Goal: Communication & Community: Answer question/provide support

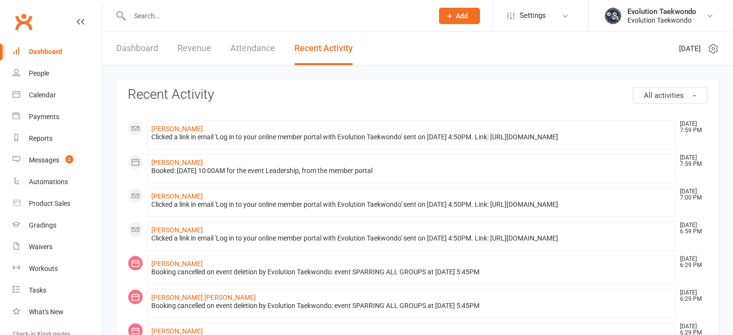
scroll to position [291, 0]
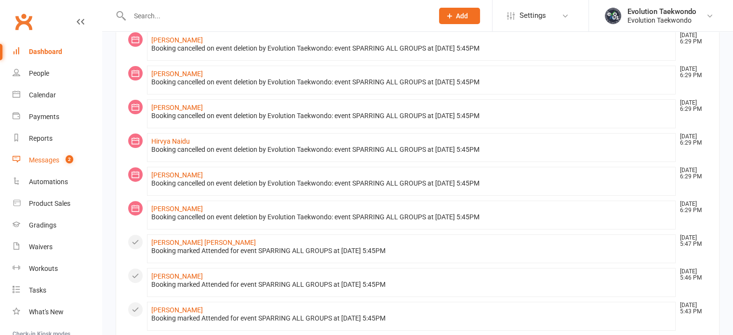
click at [51, 161] on div "Messages" at bounding box center [44, 160] width 30 height 8
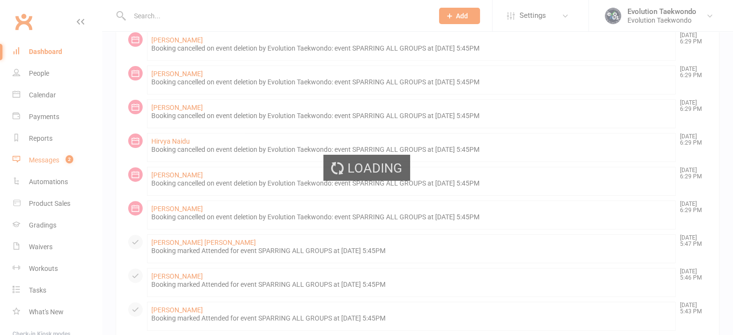
scroll to position [0, 0]
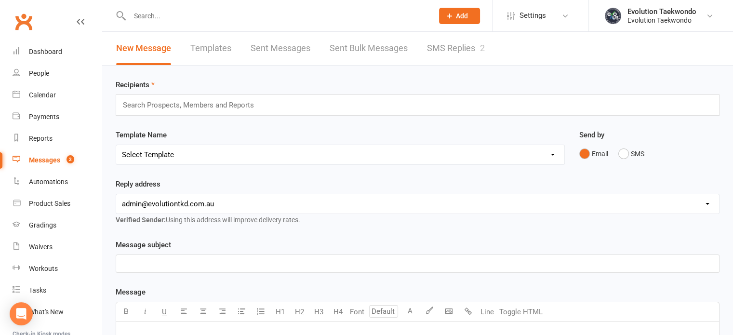
click at [462, 52] on link "SMS Replies 2" at bounding box center [456, 48] width 58 height 33
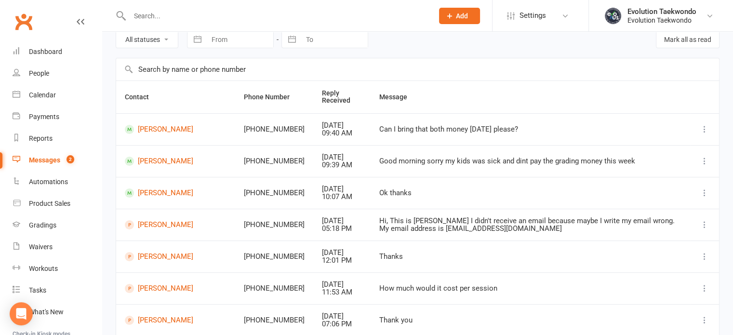
scroll to position [46, 0]
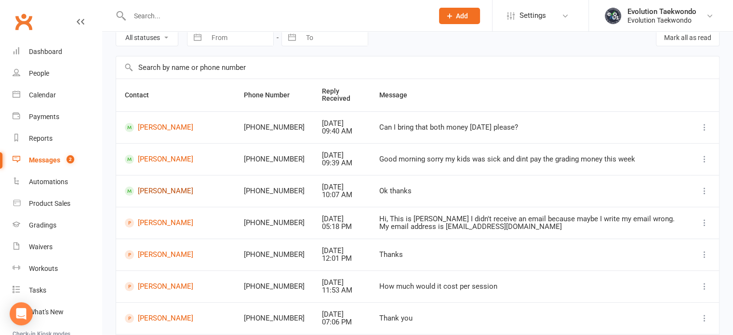
click at [166, 188] on link "[PERSON_NAME]" at bounding box center [176, 190] width 102 height 9
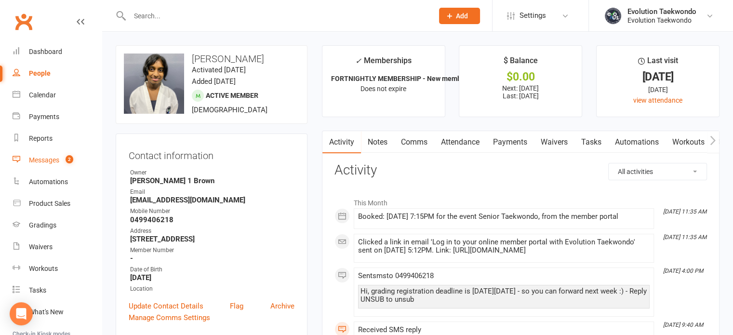
click at [44, 160] on div "Messages" at bounding box center [44, 160] width 30 height 8
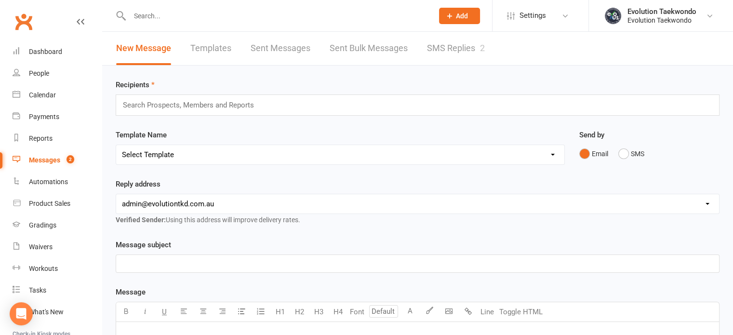
click at [457, 51] on link "SMS Replies 2" at bounding box center [456, 48] width 58 height 33
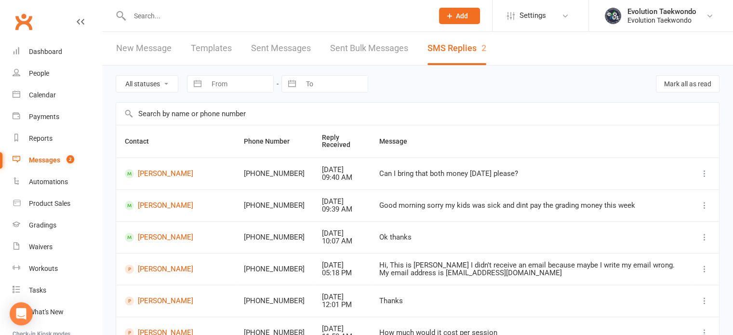
click at [705, 174] on icon at bounding box center [705, 174] width 10 height 10
click at [655, 158] on td "Can I bring that both money [DATE] please?" at bounding box center [531, 174] width 320 height 32
click at [48, 181] on div "Automations" at bounding box center [48, 182] width 39 height 8
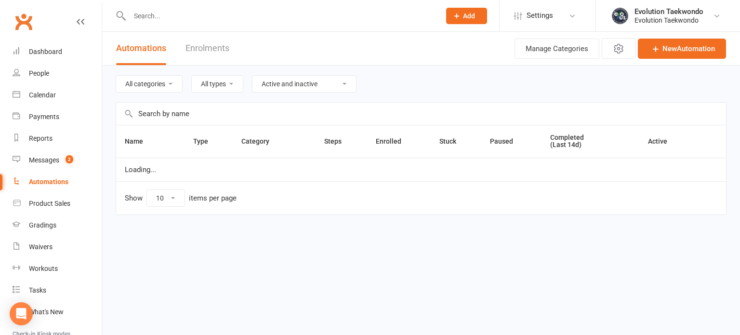
select select "25"
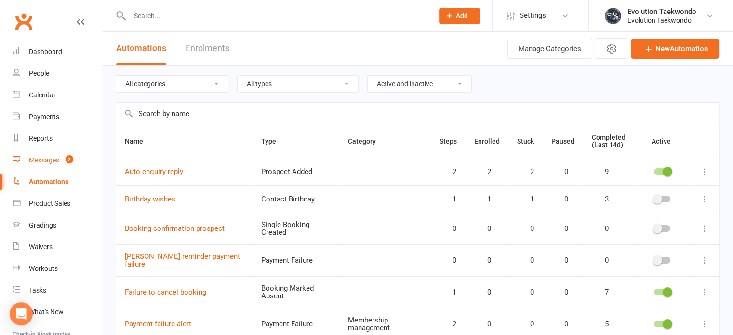
click at [49, 161] on div "Messages" at bounding box center [44, 160] width 30 height 8
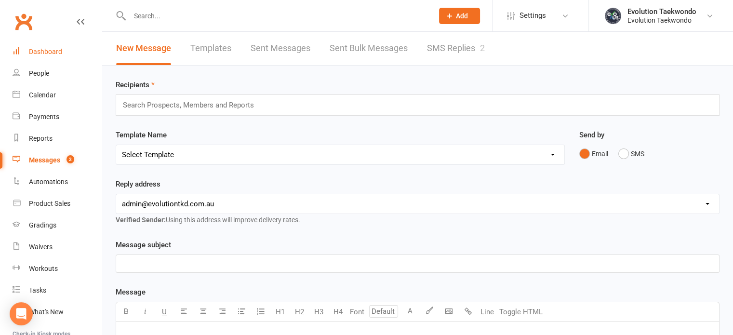
click at [46, 53] on div "Dashboard" at bounding box center [45, 52] width 33 height 8
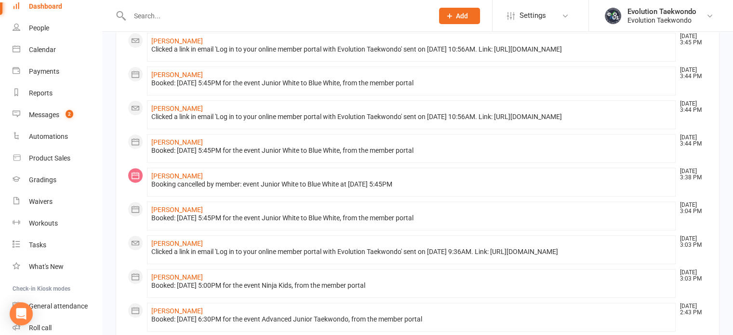
scroll to position [324, 0]
click at [163, 16] on input "text" at bounding box center [277, 15] width 300 height 13
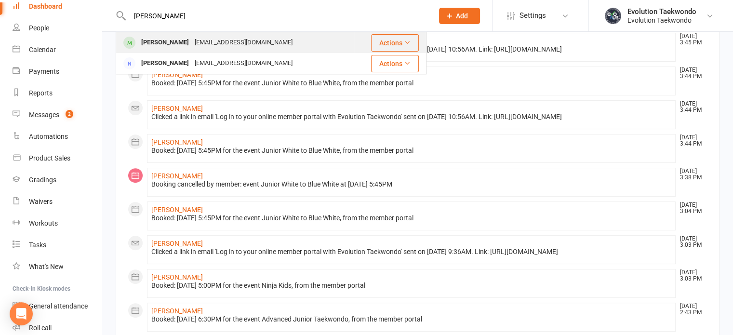
type input "[PERSON_NAME]"
click at [171, 49] on div "[PERSON_NAME]" at bounding box center [164, 43] width 53 height 14
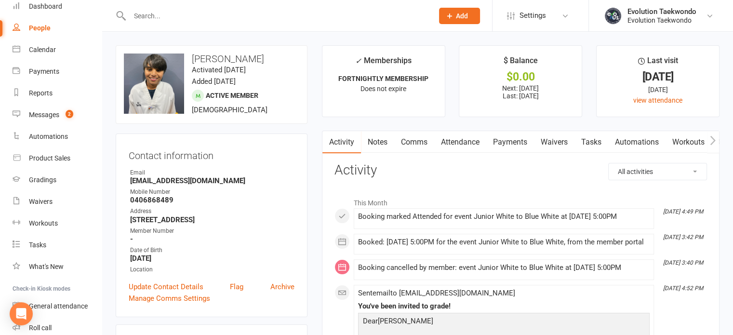
click at [416, 141] on link "Comms" at bounding box center [414, 142] width 40 height 22
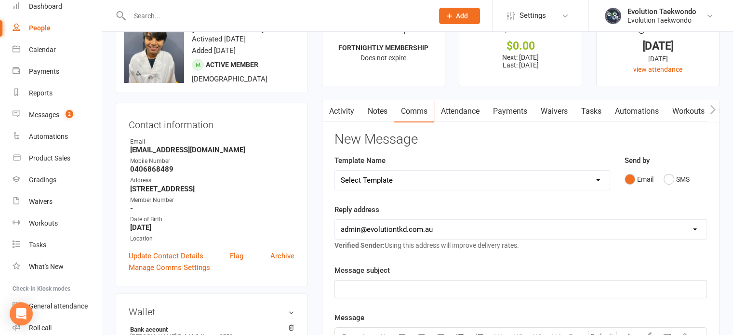
scroll to position [37, 0]
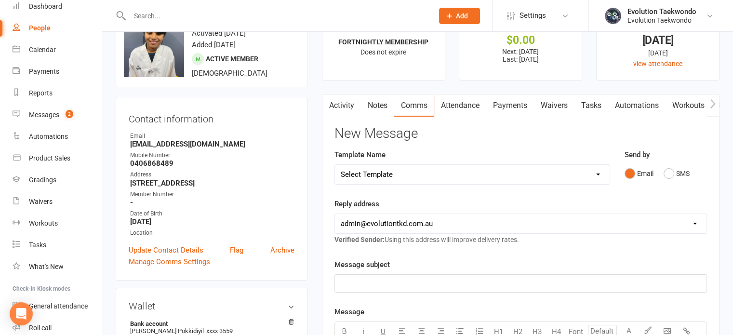
click at [510, 283] on p "﻿" at bounding box center [521, 284] width 360 height 12
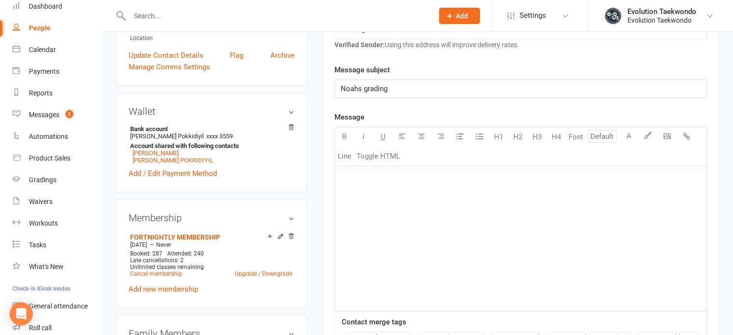
scroll to position [233, 0]
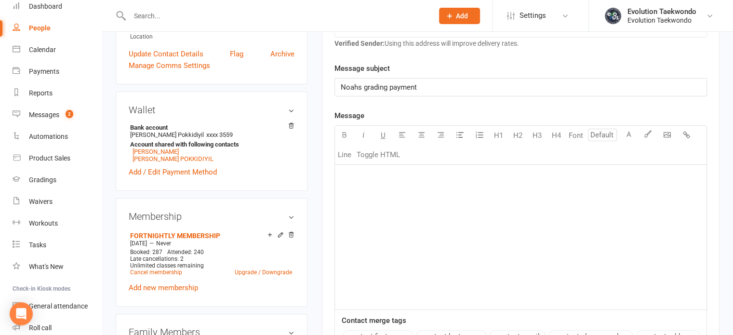
click at [362, 185] on div "﻿" at bounding box center [521, 237] width 372 height 145
click at [371, 176] on span "Hi, [PERSON_NAME] grading can be paid a week before his grading" at bounding box center [448, 177] width 214 height 9
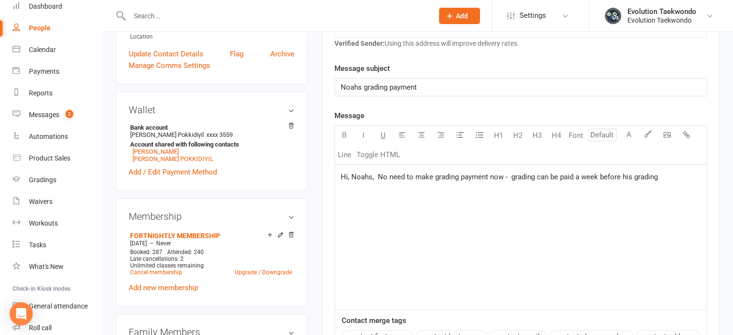
click at [658, 175] on p "Hi, Noahs, No need to make grading payment now - grading can be paid a week bef…" at bounding box center [521, 177] width 360 height 12
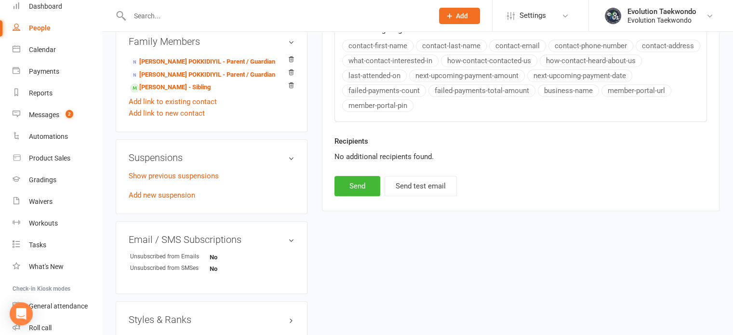
scroll to position [524, 0]
click at [367, 186] on button "Send" at bounding box center [357, 185] width 46 height 20
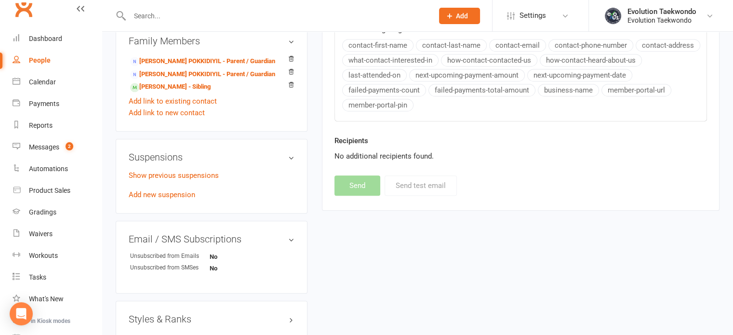
scroll to position [0, 0]
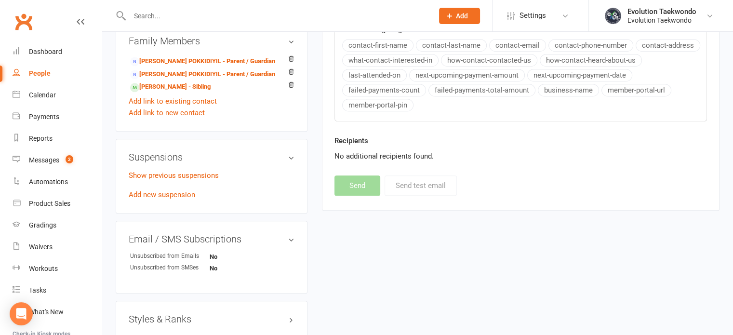
click at [146, 20] on input "text" at bounding box center [277, 15] width 300 height 13
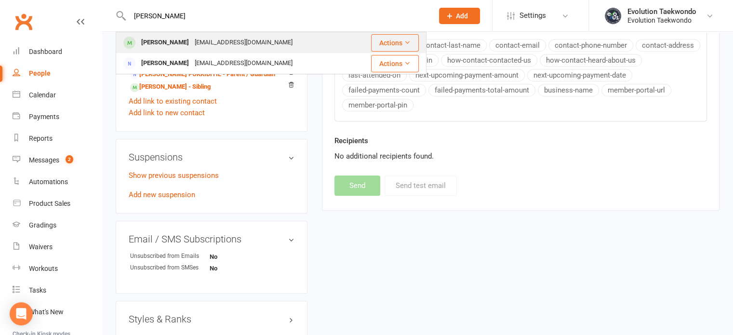
type input "[PERSON_NAME]"
click at [157, 43] on div "[PERSON_NAME]" at bounding box center [164, 43] width 53 height 14
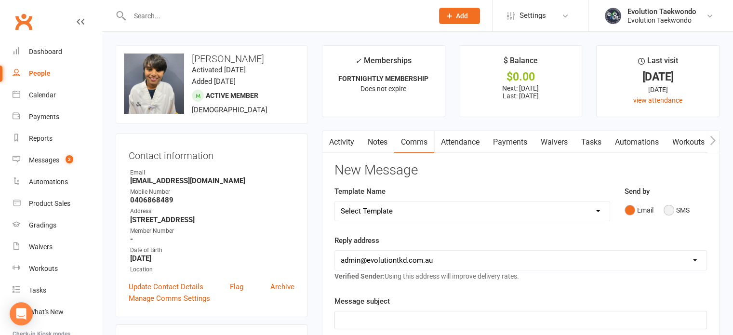
click at [671, 213] on button "SMS" at bounding box center [677, 210] width 26 height 18
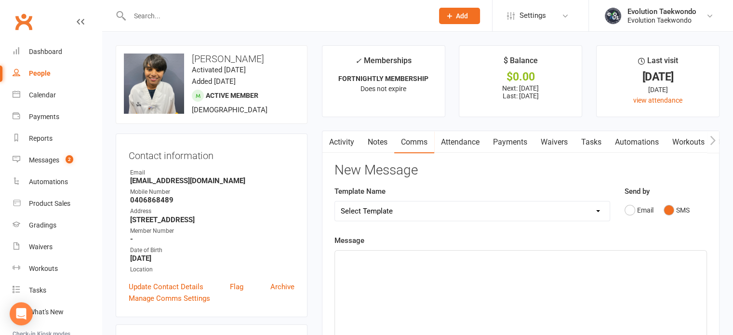
click at [576, 263] on p "﻿" at bounding box center [521, 259] width 360 height 12
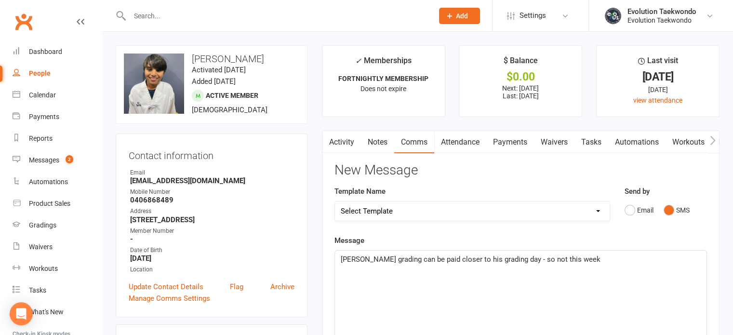
click at [341, 258] on span "[PERSON_NAME] grading can be paid closer to his grading day - so not this week" at bounding box center [471, 259] width 260 height 9
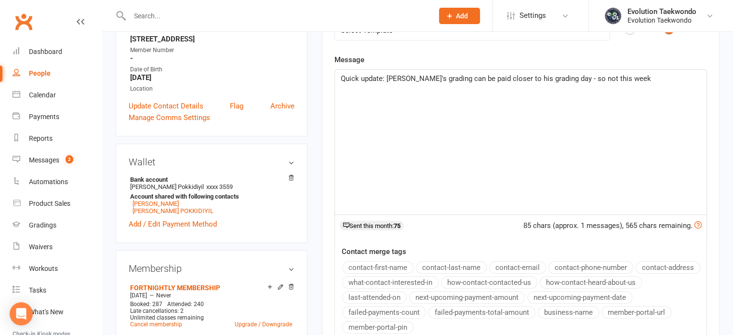
scroll to position [179, 0]
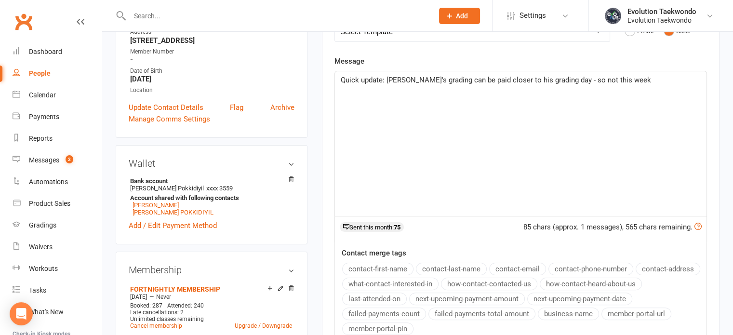
click at [578, 79] on span "Quick update: [PERSON_NAME]'s grading can be paid closer to his grading day - s…" at bounding box center [496, 80] width 310 height 9
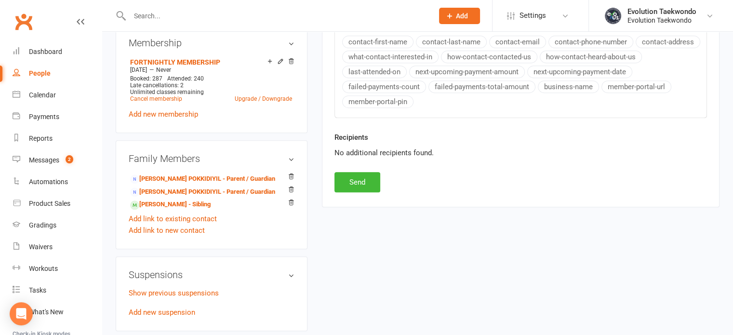
scroll to position [414, 0]
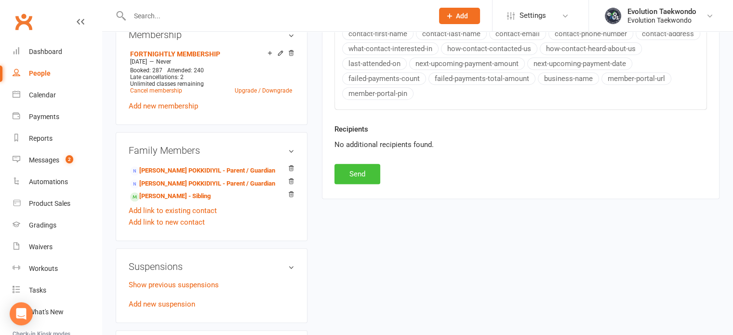
click at [360, 174] on button "Send" at bounding box center [357, 174] width 46 height 20
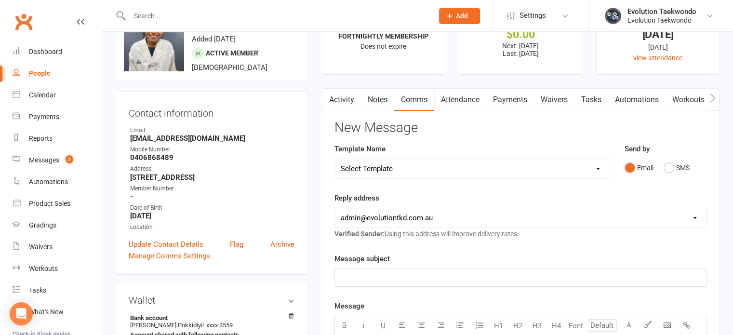
scroll to position [0, 0]
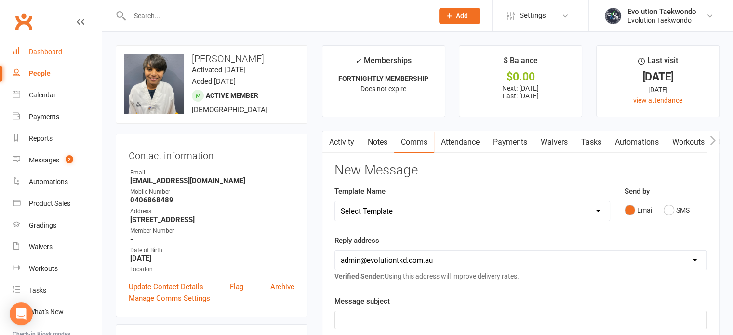
click at [43, 53] on div "Dashboard" at bounding box center [45, 52] width 33 height 8
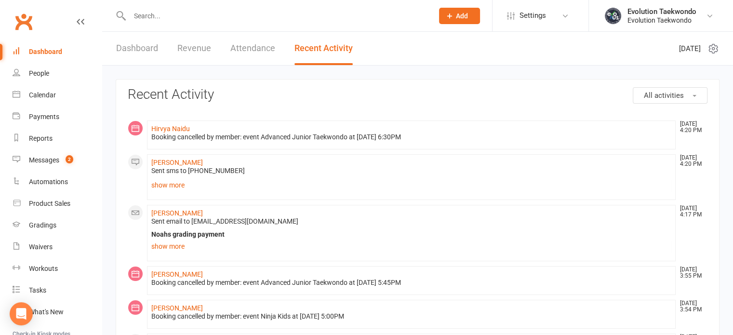
click at [162, 19] on input "text" at bounding box center [277, 15] width 300 height 13
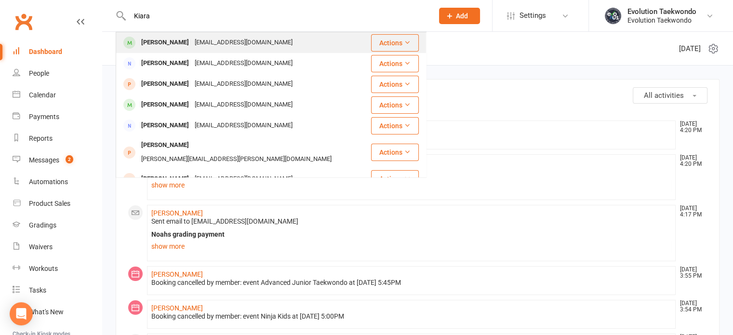
type input "Kiara"
click at [165, 45] on div "[PERSON_NAME]" at bounding box center [164, 43] width 53 height 14
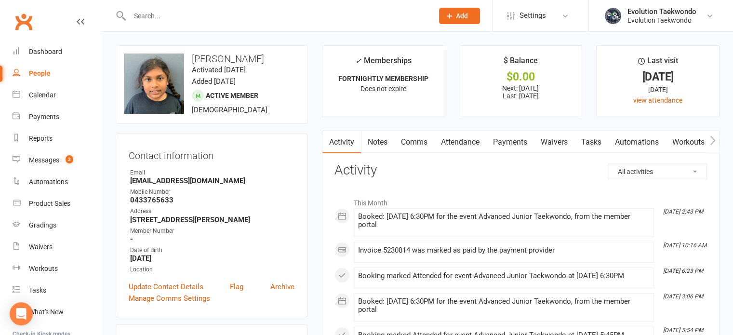
click at [420, 144] on link "Comms" at bounding box center [414, 142] width 40 height 22
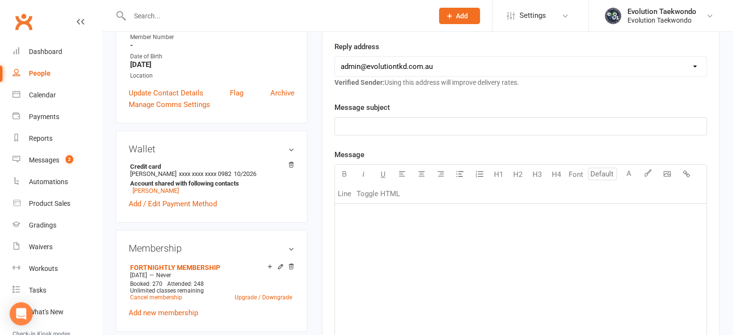
scroll to position [196, 0]
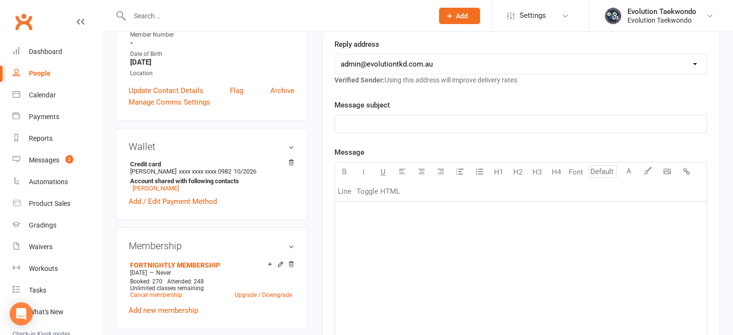
click at [355, 213] on p "﻿" at bounding box center [521, 214] width 360 height 12
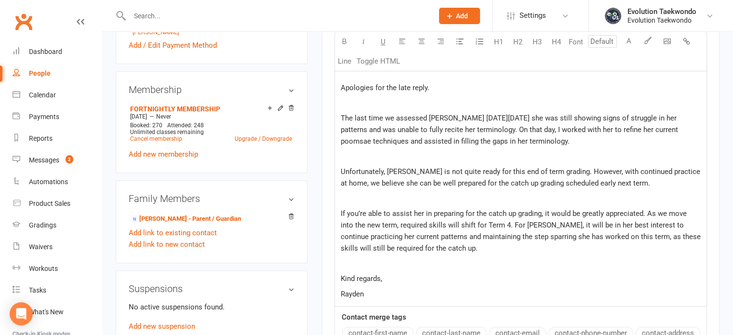
scroll to position [353, 0]
click at [450, 187] on p "Unfortunately, [PERSON_NAME] is not quite ready for this end of term grading. H…" at bounding box center [521, 176] width 360 height 23
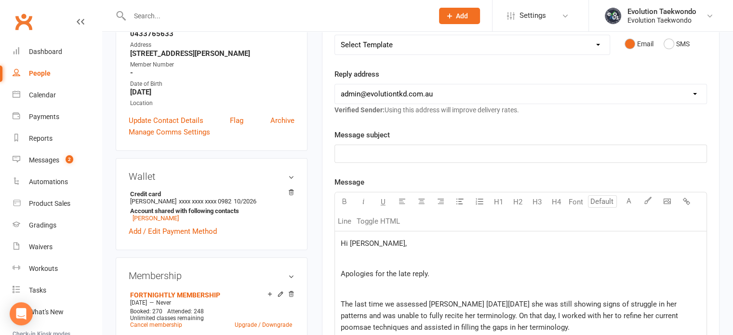
scroll to position [166, 0]
click at [440, 153] on p "﻿" at bounding box center [521, 154] width 360 height 12
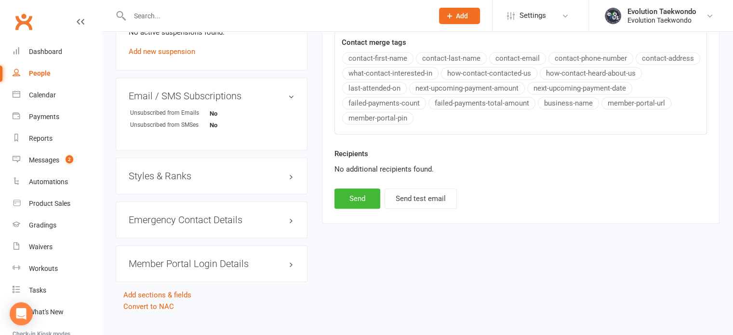
scroll to position [642, 0]
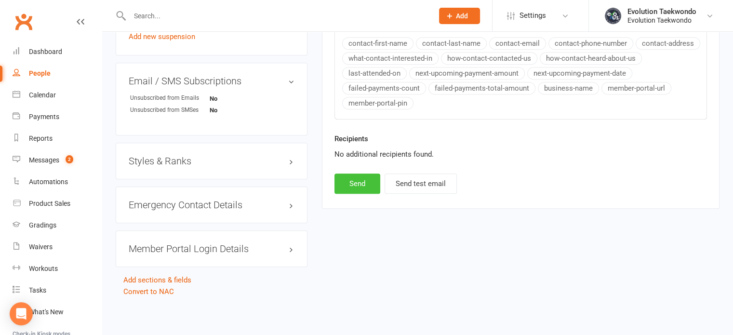
click at [365, 184] on button "Send" at bounding box center [357, 183] width 46 height 20
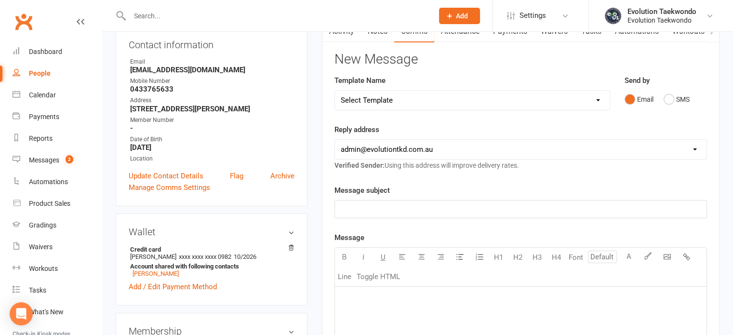
scroll to position [0, 0]
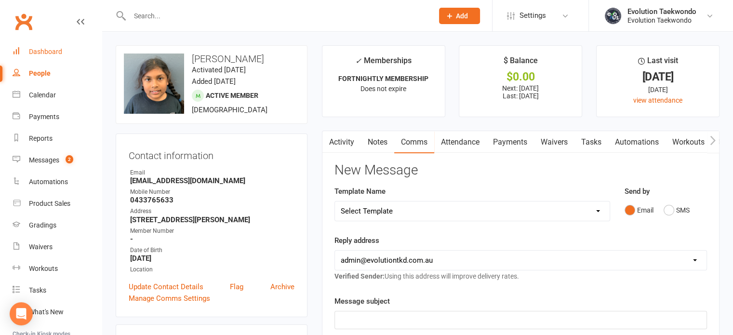
click at [46, 53] on div "Dashboard" at bounding box center [45, 52] width 33 height 8
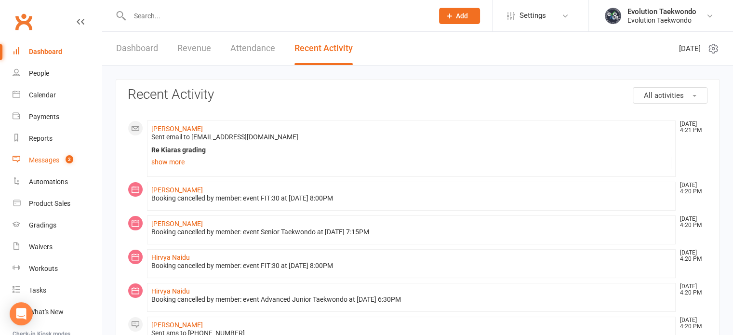
click at [56, 161] on div "Messages" at bounding box center [44, 160] width 30 height 8
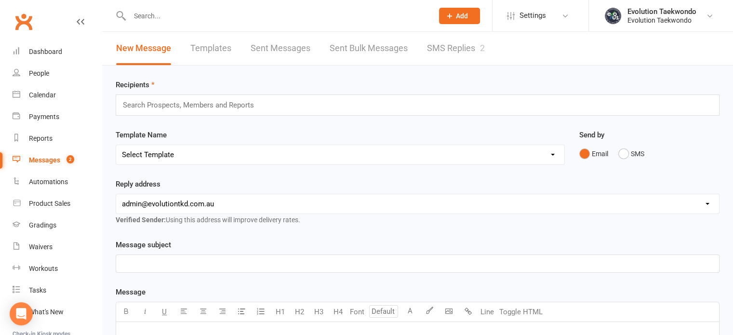
click at [210, 45] on link "Templates" at bounding box center [210, 48] width 41 height 33
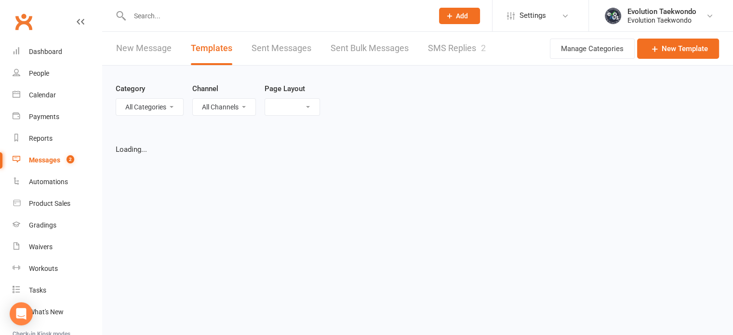
select select "list"
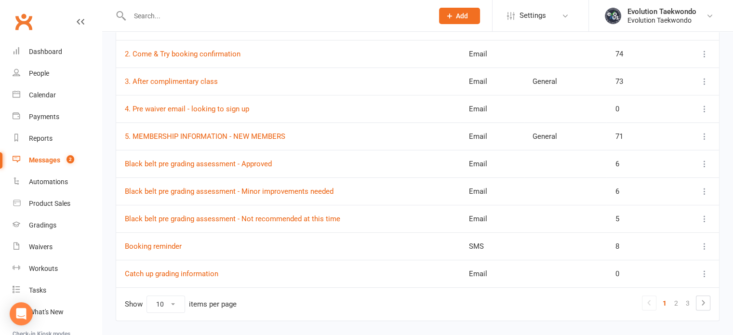
scroll to position [186, 0]
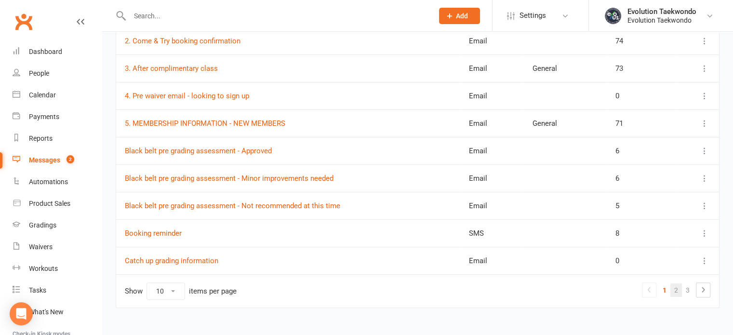
click at [675, 287] on link "2" at bounding box center [676, 289] width 12 height 13
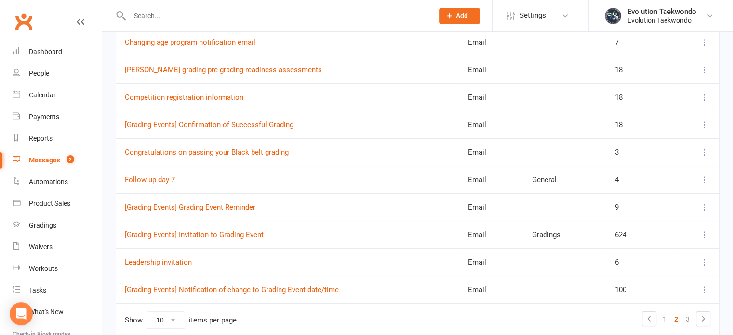
scroll to position [199, 0]
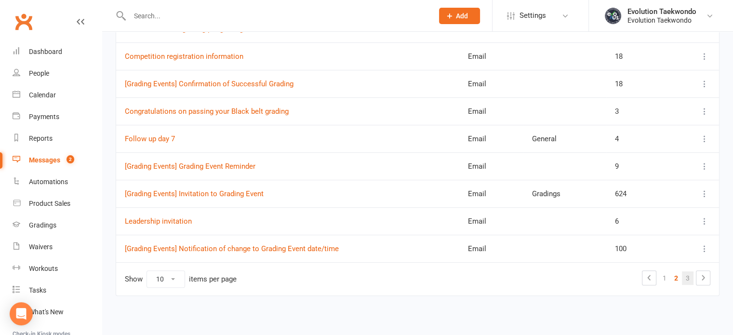
click at [688, 278] on link "3" at bounding box center [688, 277] width 12 height 13
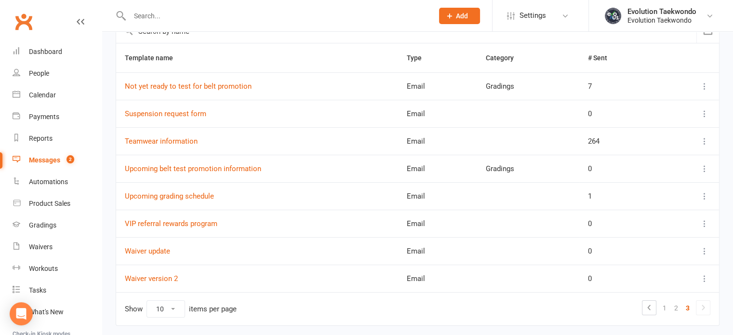
scroll to position [118, 0]
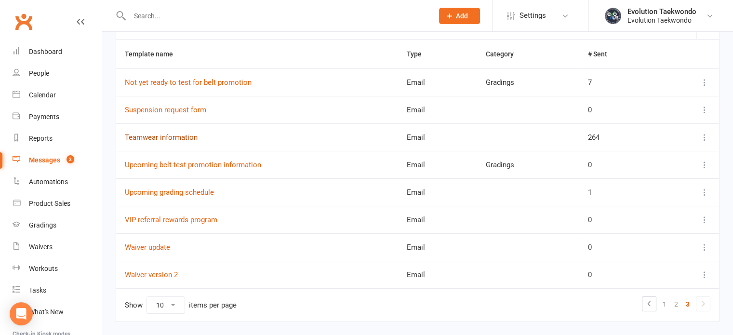
click at [185, 133] on link "Teamwear information" at bounding box center [161, 137] width 73 height 9
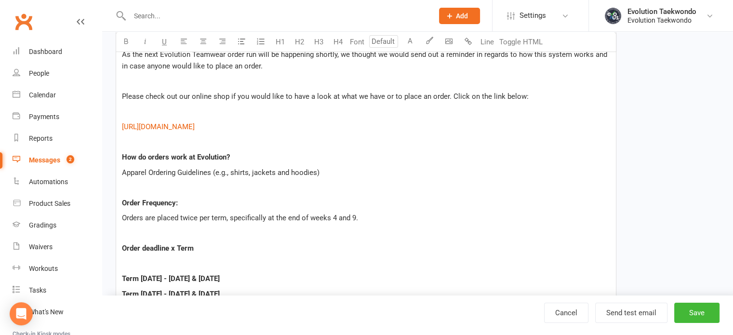
scroll to position [238, 0]
drag, startPoint x: 125, startPoint y: 124, endPoint x: 289, endPoint y: 126, distance: 164.3
click at [289, 126] on p "$ [URL][DOMAIN_NAME] $" at bounding box center [366, 126] width 488 height 12
drag, startPoint x: 121, startPoint y: 124, endPoint x: 226, endPoint y: 127, distance: 104.1
click at [226, 127] on p "$ [URL][DOMAIN_NAME] $" at bounding box center [366, 126] width 488 height 12
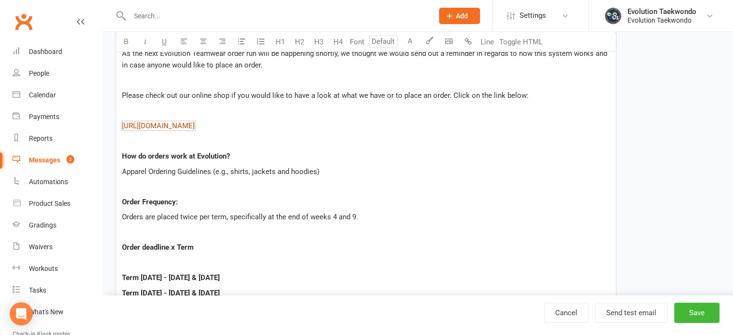
copy span "[URL][DOMAIN_NAME]"
click at [50, 161] on div "Messages" at bounding box center [44, 160] width 31 height 8
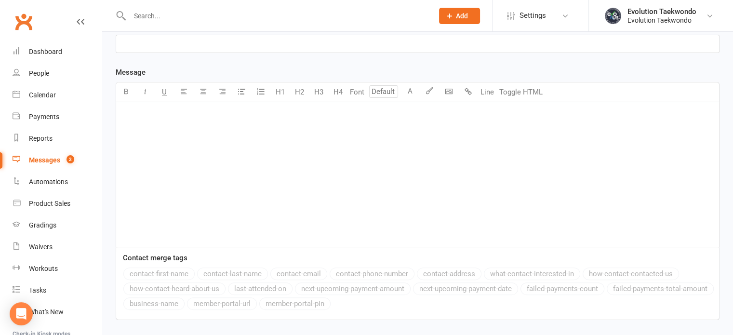
scroll to position [220, 0]
click at [127, 239] on div "﻿" at bounding box center [417, 174] width 603 height 145
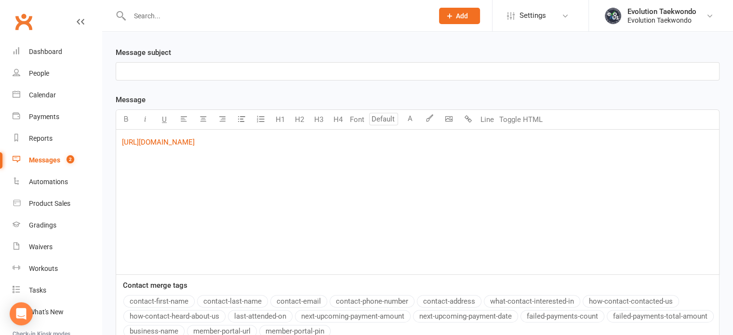
scroll to position [192, 0]
click at [120, 172] on div "﻿ $ [URL][DOMAIN_NAME] $ ﻿ ﻿ ﻿ ﻿ ﻿" at bounding box center [417, 202] width 603 height 145
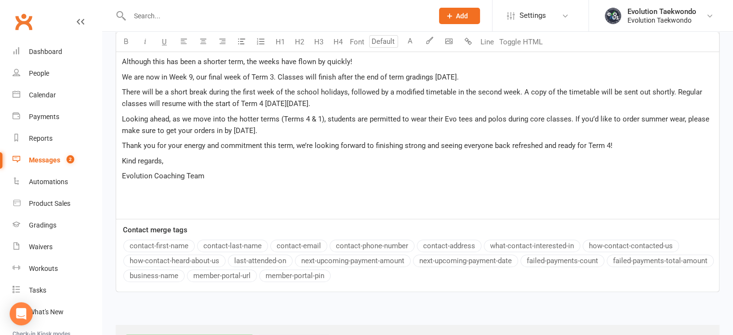
scroll to position [318, 0]
click at [594, 91] on span "There will be a short break during the first week of the school holidays, follo…" at bounding box center [413, 98] width 582 height 20
click at [594, 91] on span "There will be a short break during the first week of the school holidays, follo…" at bounding box center [407, 98] width 571 height 20
click at [325, 130] on p "Looking ahead, as we move into the hotter terms (Terms 4 & 1), students are per…" at bounding box center [417, 124] width 591 height 23
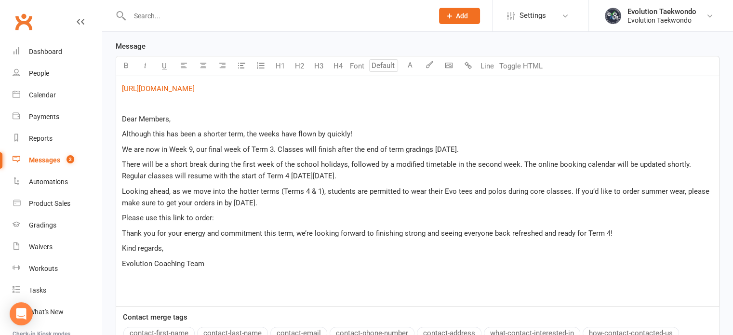
scroll to position [242, 0]
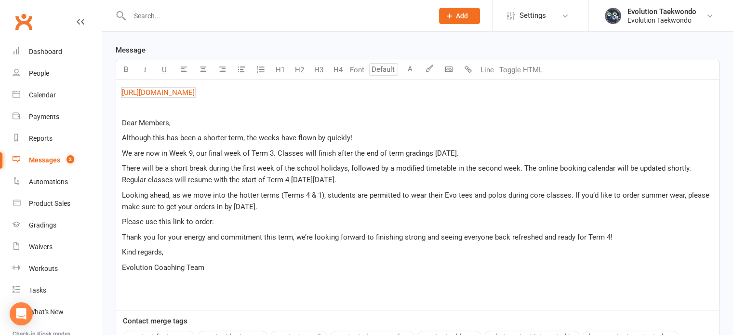
drag, startPoint x: 121, startPoint y: 90, endPoint x: 222, endPoint y: 87, distance: 100.8
click at [222, 87] on p "﻿ $ [URL][DOMAIN_NAME] $ ﻿" at bounding box center [417, 93] width 591 height 12
copy span "[URL][DOMAIN_NAME]"
click at [231, 225] on p "Please use this link to order:" at bounding box center [417, 222] width 591 height 12
click at [316, 256] on p "Kind regards," at bounding box center [417, 252] width 591 height 12
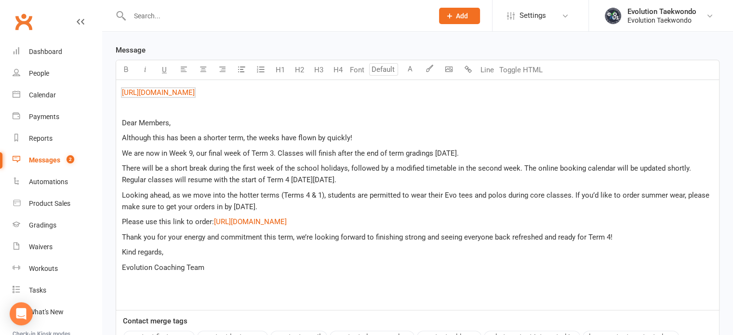
click at [227, 89] on p "﻿ $ [URL][DOMAIN_NAME] $ ﻿" at bounding box center [417, 93] width 591 height 12
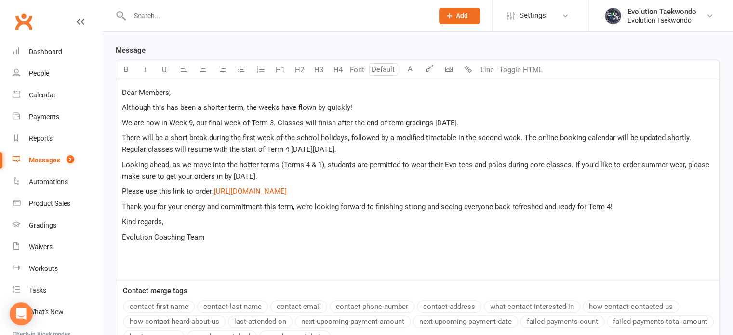
drag, startPoint x: 233, startPoint y: 174, endPoint x: 321, endPoint y: 177, distance: 87.8
click at [321, 177] on p "Looking ahead, as we move into the hotter terms (Terms 4 & 1), students are per…" at bounding box center [417, 170] width 591 height 23
click at [165, 70] on span "U" at bounding box center [164, 70] width 5 height 9
click at [271, 246] on p "﻿" at bounding box center [417, 252] width 591 height 12
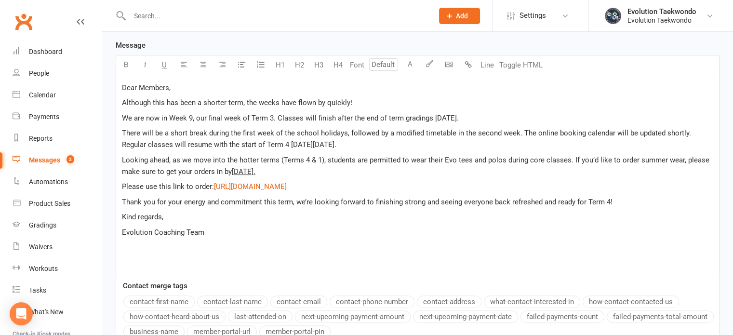
scroll to position [248, 0]
click at [123, 227] on span "Evolution Coaching Team" at bounding box center [163, 231] width 82 height 9
click at [209, 230] on p "Evolution Coaching Team" at bounding box center [417, 232] width 591 height 12
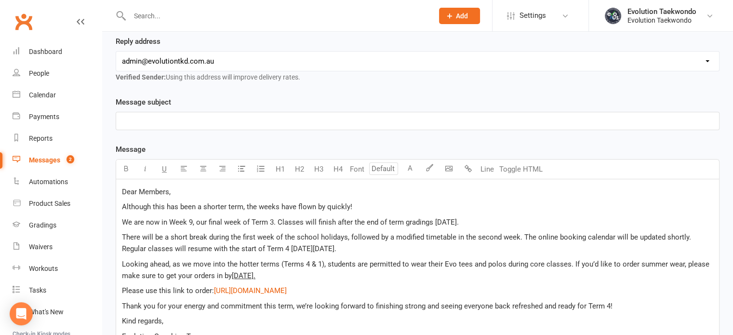
scroll to position [138, 0]
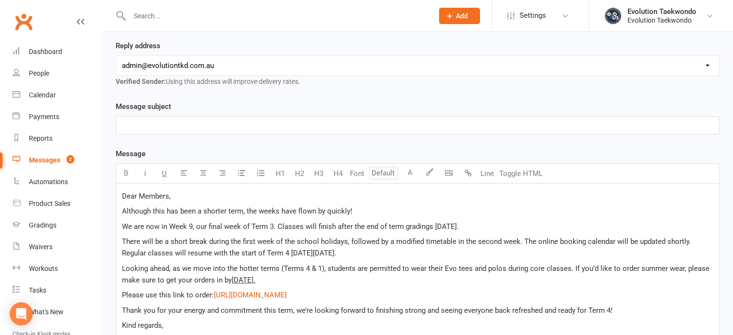
click at [210, 126] on p "﻿" at bounding box center [417, 126] width 591 height 12
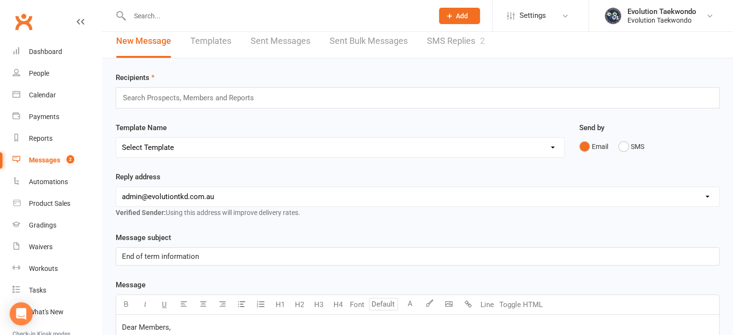
scroll to position [0, 0]
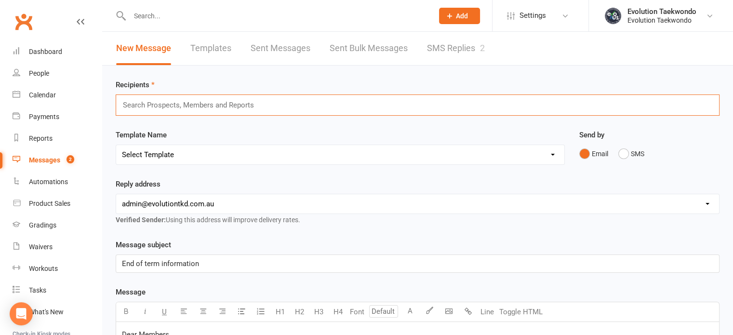
click at [213, 103] on input "text" at bounding box center [192, 105] width 141 height 13
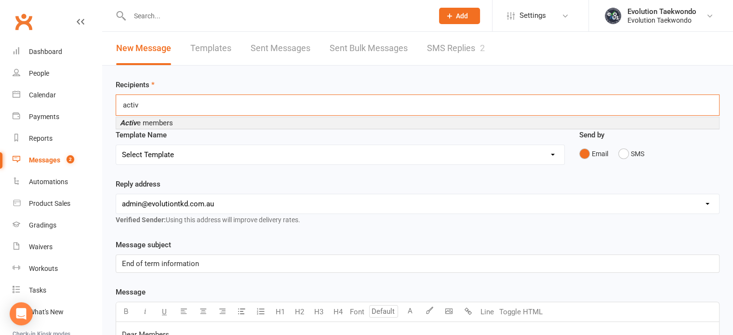
type input "activ"
click at [198, 123] on li "Activ e members" at bounding box center [417, 123] width 603 height 12
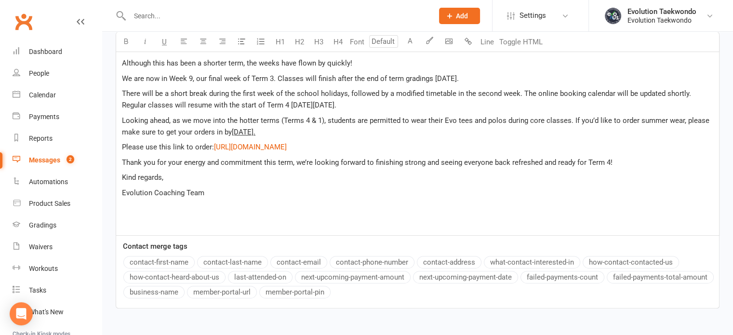
scroll to position [347, 0]
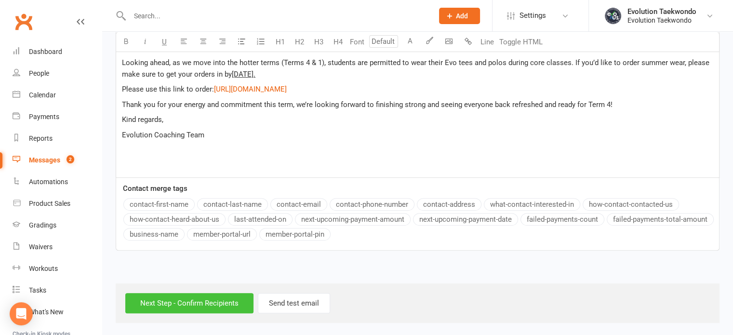
click at [190, 301] on input "Next Step - Confirm Recipients" at bounding box center [189, 303] width 128 height 20
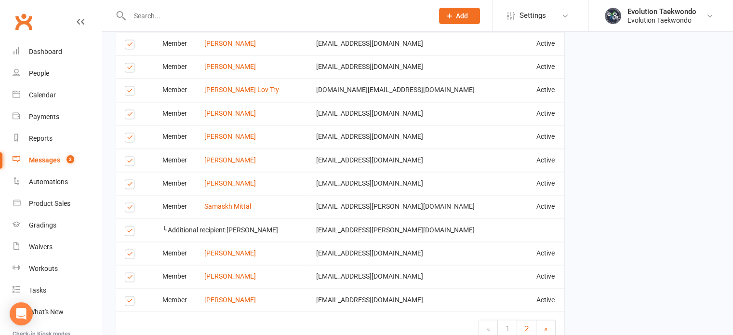
scroll to position [1465, 0]
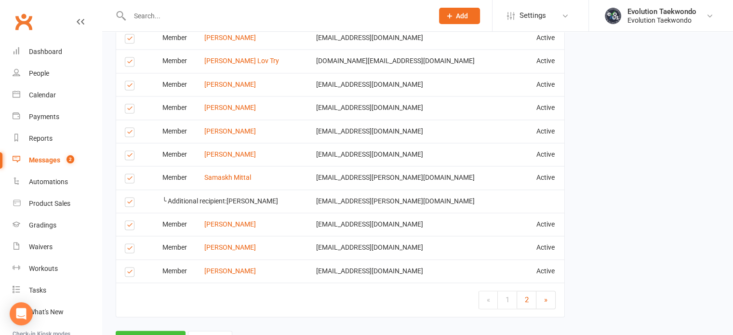
click at [144, 331] on button "Send Emails" at bounding box center [151, 341] width 70 height 20
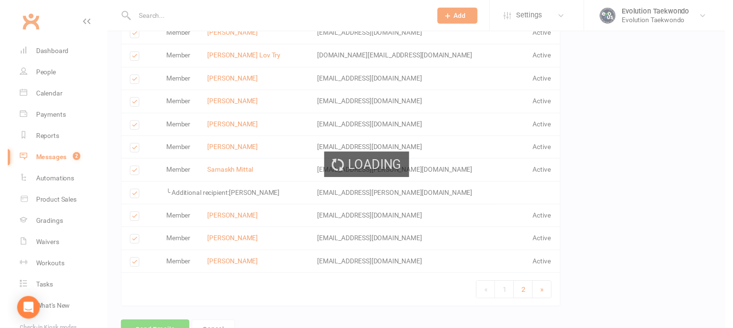
scroll to position [1461, 0]
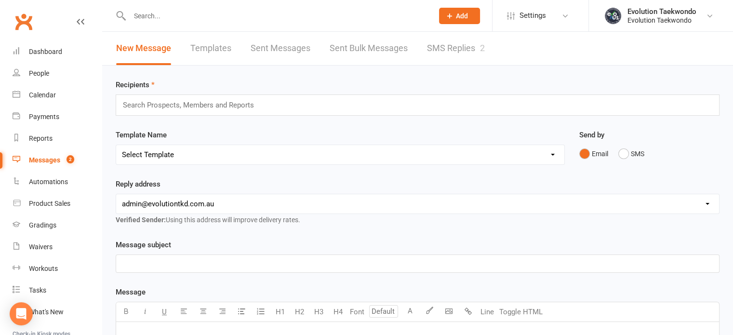
click at [45, 160] on div "Messages" at bounding box center [44, 160] width 31 height 8
click at [207, 46] on link "Templates" at bounding box center [210, 48] width 41 height 33
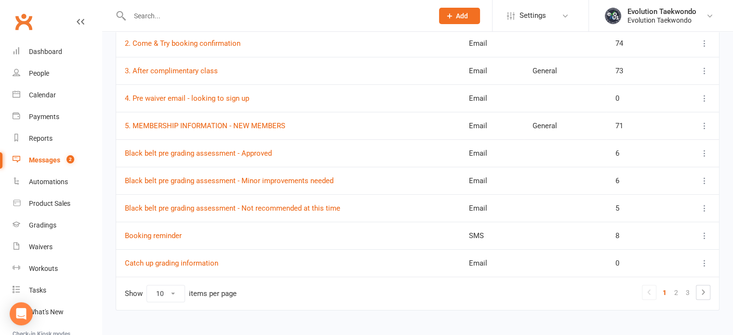
scroll to position [199, 0]
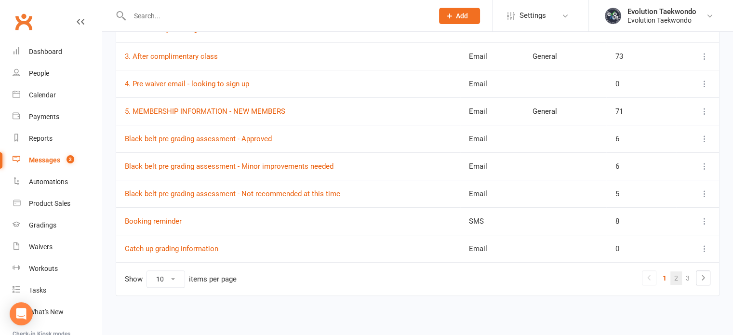
click at [677, 275] on link "2" at bounding box center [676, 277] width 12 height 13
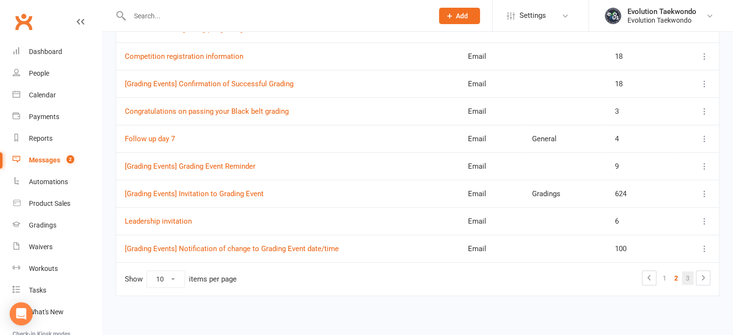
click at [689, 277] on link "3" at bounding box center [688, 277] width 12 height 13
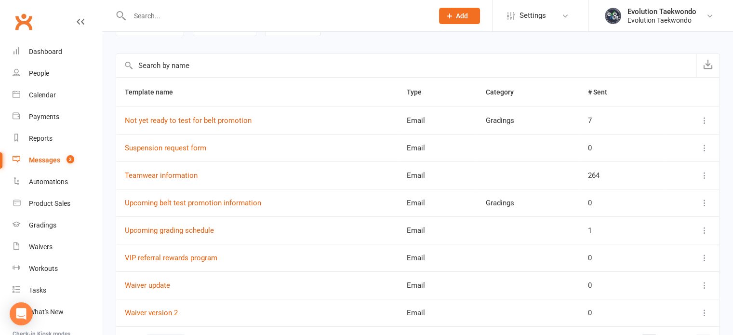
scroll to position [80, 0]
click at [197, 147] on link "Suspension request form" at bounding box center [165, 147] width 81 height 9
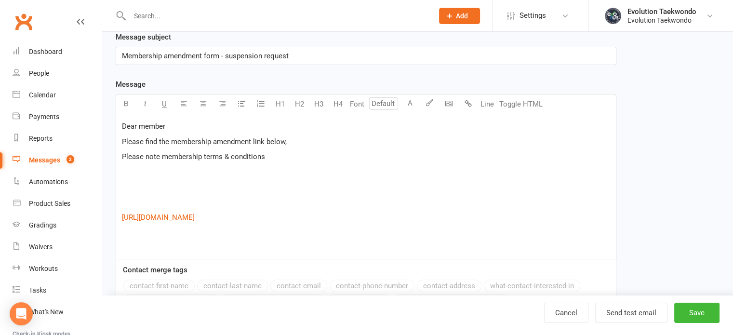
scroll to position [137, 0]
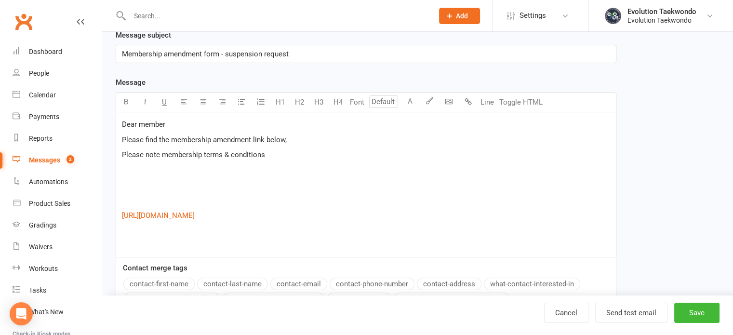
click at [164, 121] on span "Dear member" at bounding box center [143, 124] width 43 height 9
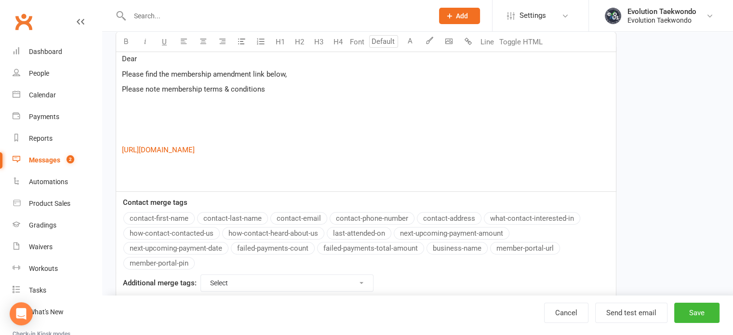
scroll to position [211, 0]
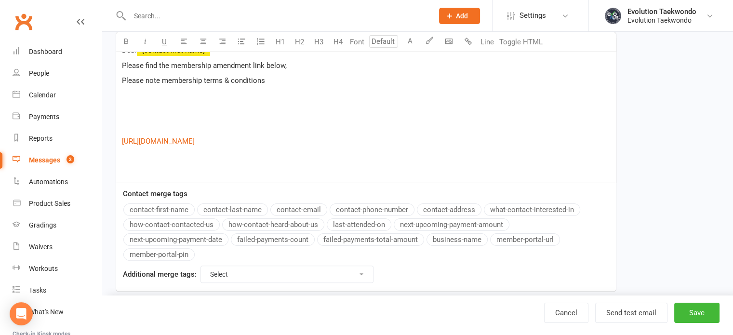
click at [176, 208] on button "contact-first-name" at bounding box center [158, 209] width 71 height 13
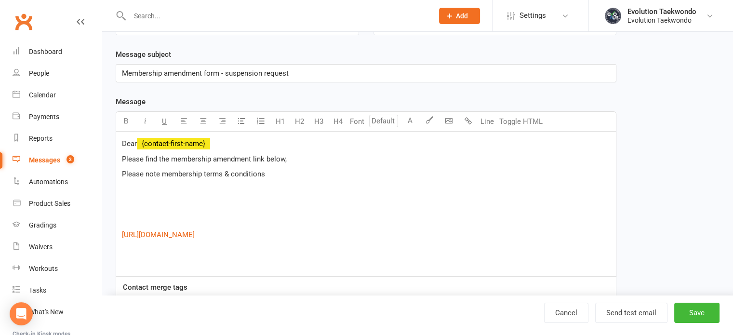
scroll to position [113, 0]
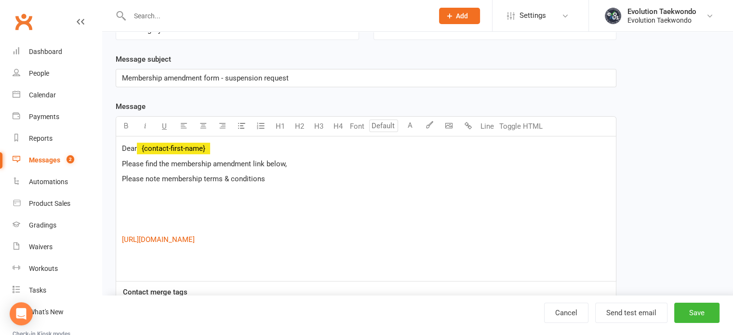
click at [297, 161] on p "Please find the membership amendment link below," at bounding box center [366, 164] width 488 height 12
click at [120, 177] on div "Dear ﻿ {contact-first-name} Please find the membership amendment link below, on…" at bounding box center [366, 208] width 500 height 145
drag, startPoint x: 120, startPoint y: 177, endPoint x: 271, endPoint y: 181, distance: 151.8
click at [271, 181] on div "Dear ﻿ {contact-first-name} Please find the membership amendment link below, on…" at bounding box center [366, 208] width 500 height 145
copy span "Please note membership terms & conditions"
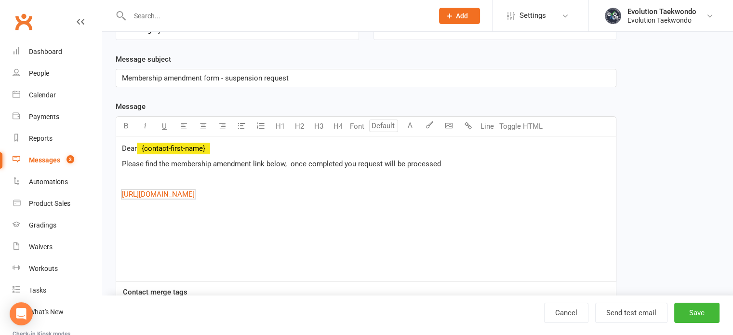
click at [255, 193] on p "$ [URL][DOMAIN_NAME] $" at bounding box center [366, 194] width 488 height 12
click at [133, 221] on div "Dear ﻿ {contact-first-name} Please find the membership amendment link below, on…" at bounding box center [366, 208] width 500 height 145
click at [274, 195] on p "$ [URL][DOMAIN_NAME] $" at bounding box center [366, 194] width 488 height 12
click at [136, 179] on p at bounding box center [366, 179] width 488 height 12
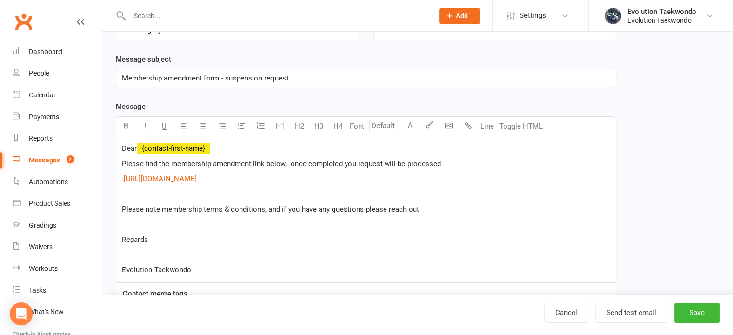
click at [133, 196] on p "﻿" at bounding box center [366, 194] width 488 height 12
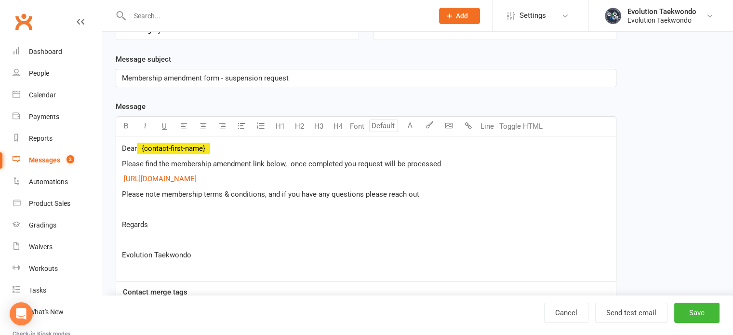
click at [127, 207] on p "﻿" at bounding box center [366, 209] width 488 height 12
click at [125, 224] on p "﻿" at bounding box center [366, 225] width 488 height 12
click at [197, 239] on p "Evolution Taekwondo" at bounding box center [366, 240] width 488 height 12
click at [253, 161] on span "Please find the membership amendment link below, once completed you request wil…" at bounding box center [281, 164] width 319 height 9
click at [381, 161] on span "Please find the membership amendment request link below, once completed you req…" at bounding box center [295, 164] width 346 height 9
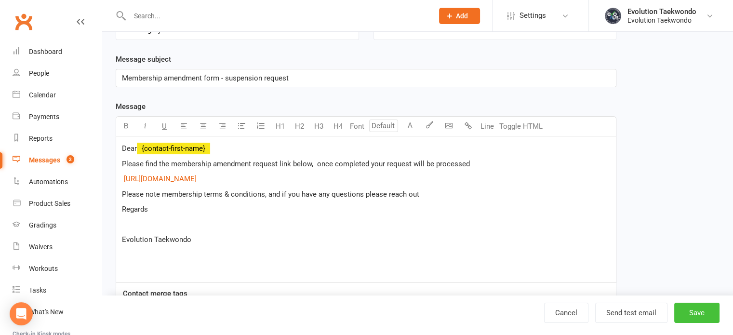
click at [698, 317] on button "Save" at bounding box center [696, 313] width 45 height 20
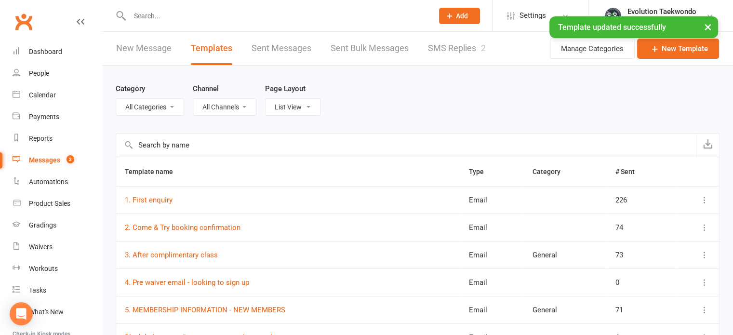
click at [129, 48] on link "New Message" at bounding box center [143, 48] width 55 height 33
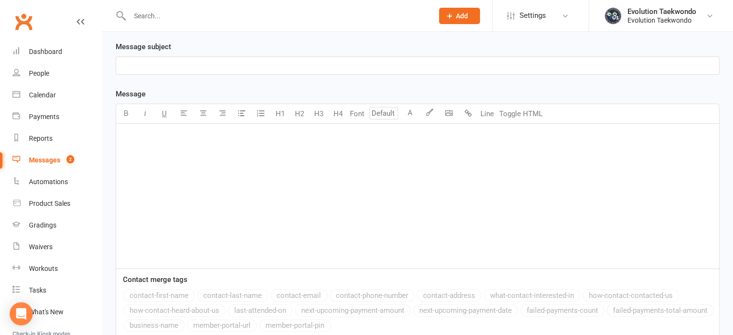
scroll to position [206, 0]
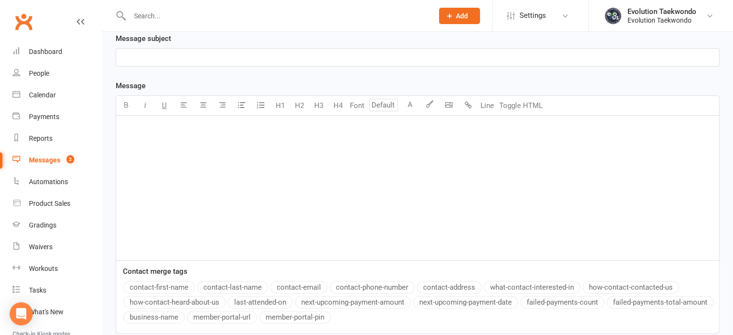
click at [146, 148] on div "﻿" at bounding box center [417, 188] width 603 height 145
click at [47, 158] on div "Messages" at bounding box center [44, 160] width 31 height 8
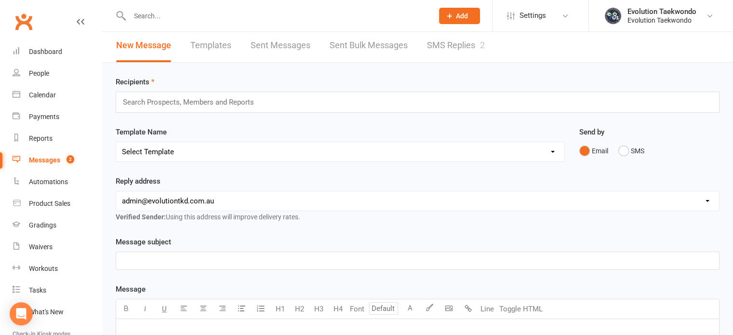
scroll to position [2, 0]
click at [222, 46] on link "Templates" at bounding box center [210, 46] width 41 height 33
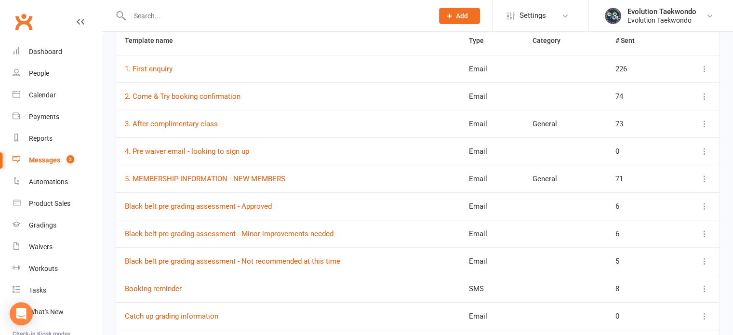
scroll to position [199, 0]
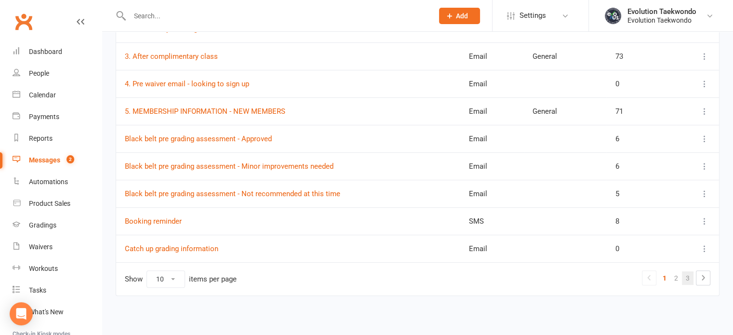
click at [686, 275] on link "3" at bounding box center [688, 277] width 12 height 13
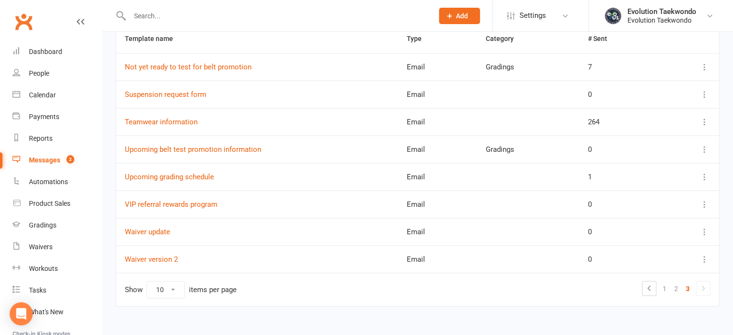
scroll to position [134, 0]
click at [188, 89] on link "Suspension request form" at bounding box center [165, 93] width 81 height 9
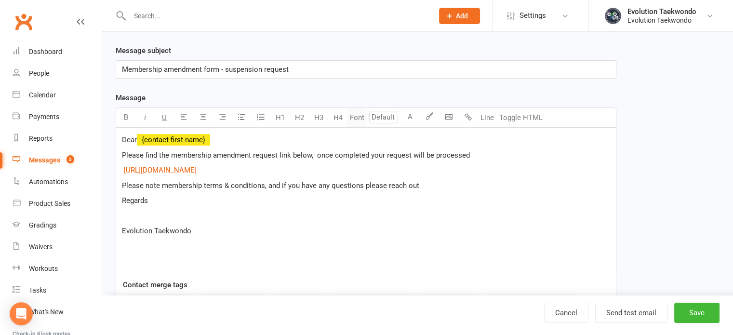
scroll to position [120, 0]
click at [129, 256] on div "Dear ﻿ {contact-first-name} Please find the membership amendment request link b…" at bounding box center [366, 203] width 500 height 146
drag, startPoint x: 129, startPoint y: 256, endPoint x: 470, endPoint y: 228, distance: 342.3
click at [470, 228] on p "Evolution Taekwondo" at bounding box center [366, 233] width 488 height 12
click at [121, 254] on div "Dear ﻿ {contact-first-name} Please find the membership amendment request link b…" at bounding box center [366, 203] width 500 height 146
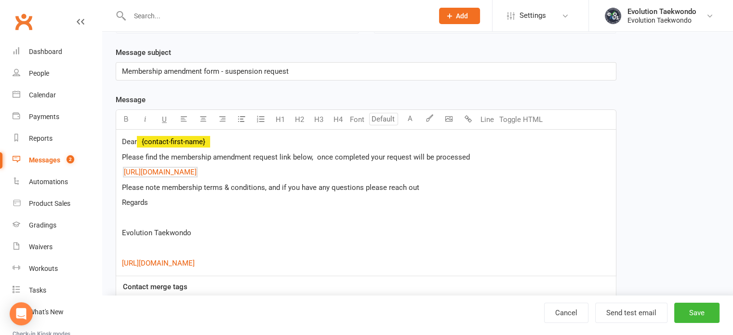
click at [254, 169] on p "$ [URL][DOMAIN_NAME] $" at bounding box center [366, 172] width 488 height 12
click at [197, 263] on span at bounding box center [196, 263] width 2 height 9
click at [702, 314] on button "Save" at bounding box center [696, 313] width 45 height 20
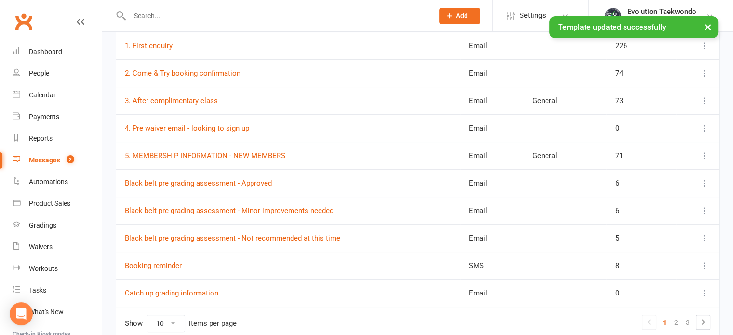
scroll to position [199, 0]
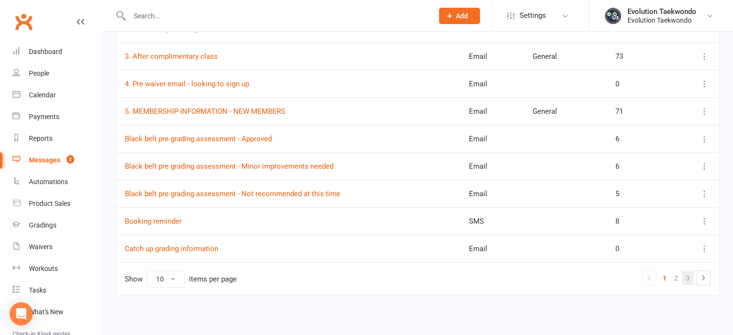
click at [687, 277] on link "3" at bounding box center [688, 277] width 12 height 13
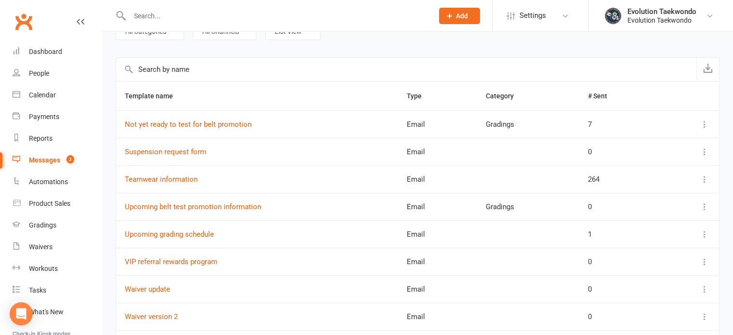
scroll to position [75, 0]
click at [197, 152] on link "Suspension request form" at bounding box center [165, 152] width 81 height 9
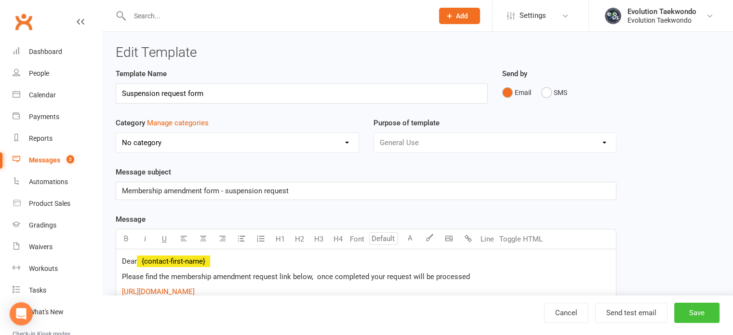
click at [694, 310] on button "Save" at bounding box center [696, 313] width 45 height 20
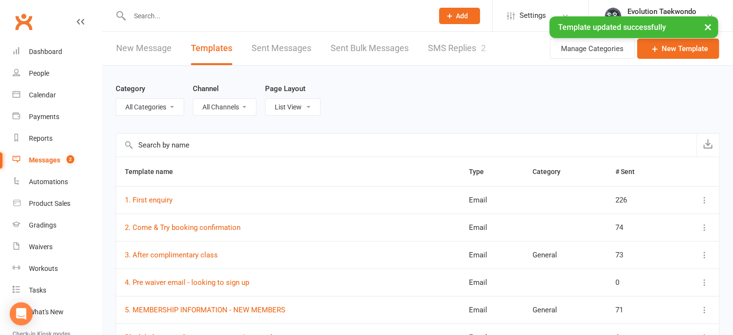
click at [142, 48] on link "New Message" at bounding box center [143, 48] width 55 height 33
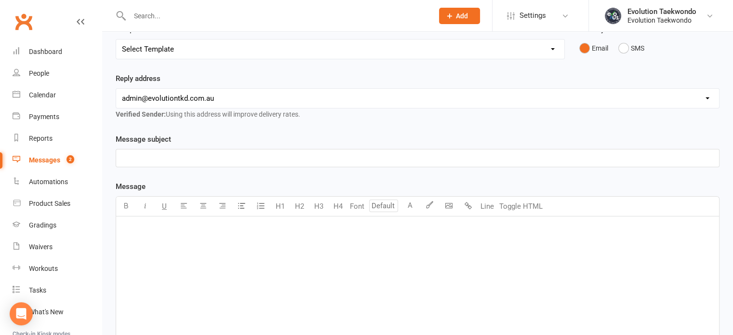
scroll to position [108, 0]
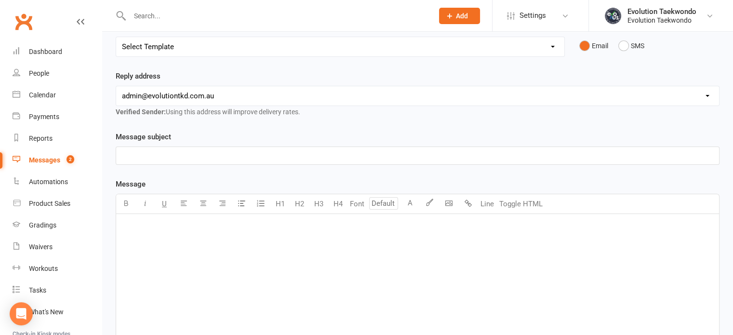
click at [150, 237] on div "﻿" at bounding box center [417, 286] width 603 height 145
click at [227, 156] on p "﻿" at bounding box center [417, 156] width 591 height 12
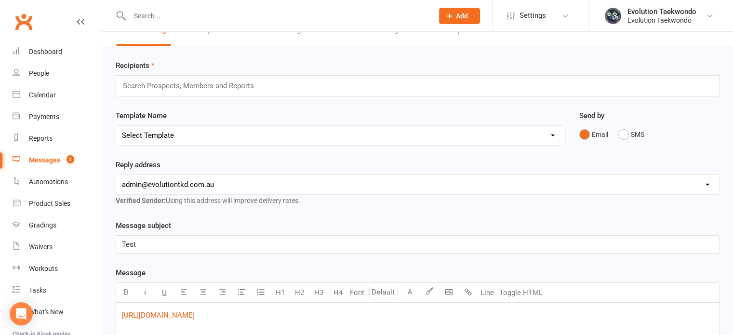
scroll to position [19, 0]
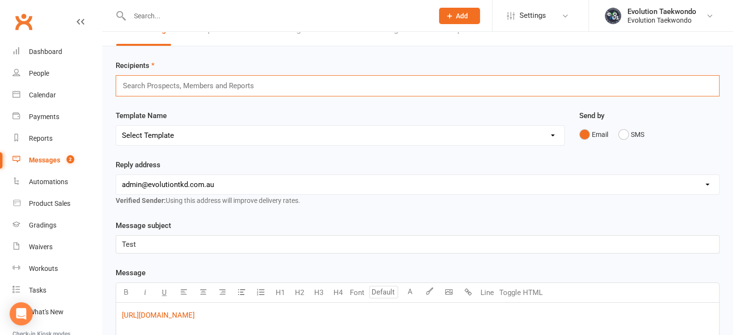
click at [235, 82] on input "text" at bounding box center [192, 86] width 141 height 13
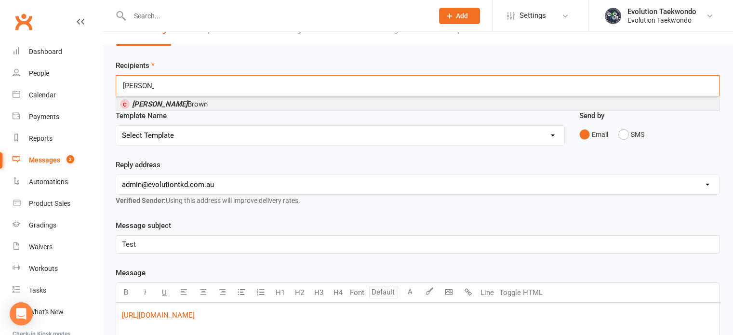
type input "[PERSON_NAME]"
click at [226, 104] on li "[PERSON_NAME]" at bounding box center [417, 104] width 603 height 12
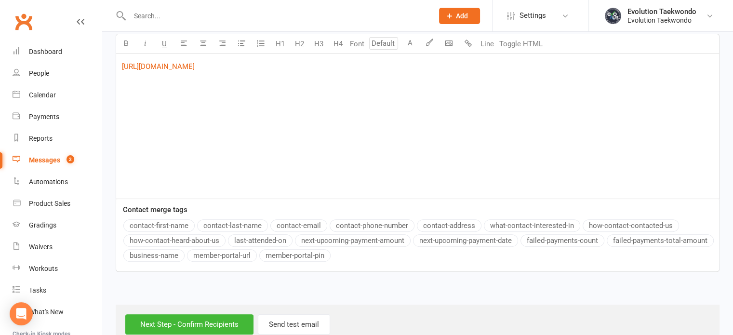
scroll to position [292, 0]
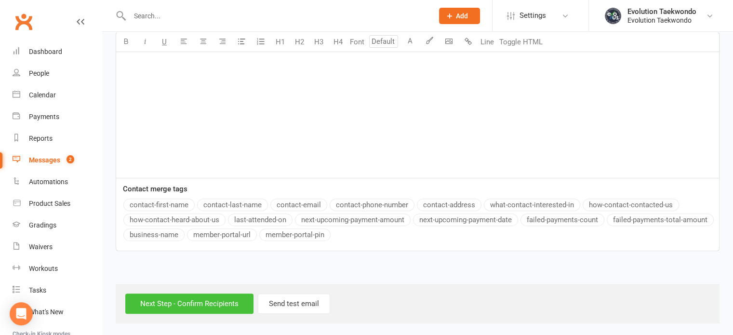
click at [191, 302] on input "Next Step - Confirm Recipients" at bounding box center [189, 303] width 128 height 20
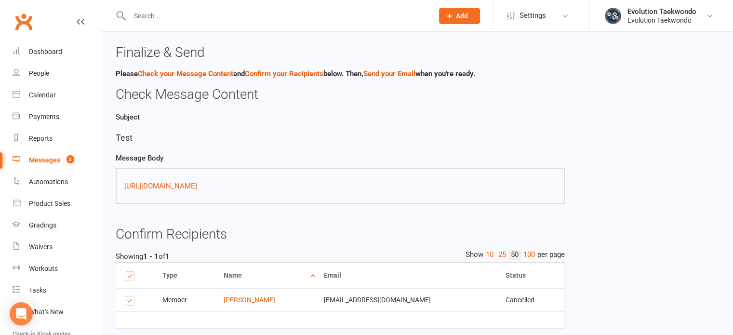
scroll to position [53, 0]
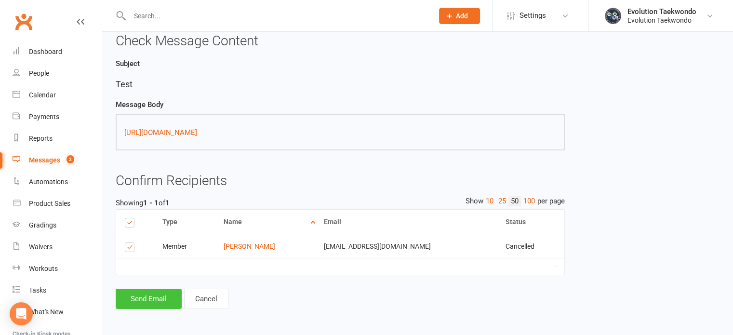
click at [171, 302] on button "Send Email" at bounding box center [149, 299] width 66 height 20
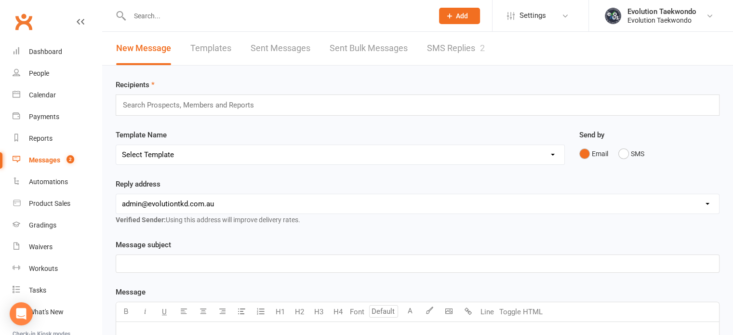
click at [161, 19] on input "text" at bounding box center [277, 15] width 300 height 13
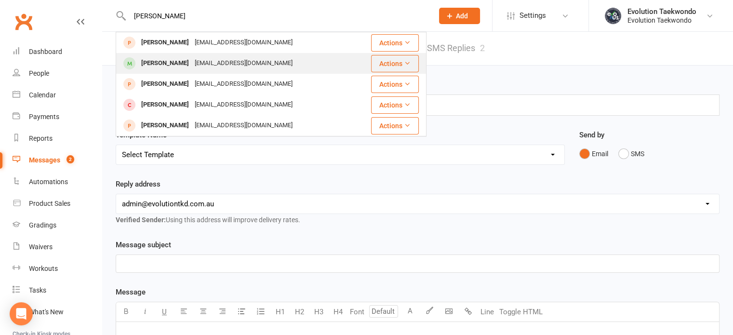
type input "[PERSON_NAME]"
click at [164, 66] on div "[PERSON_NAME]" at bounding box center [164, 63] width 53 height 14
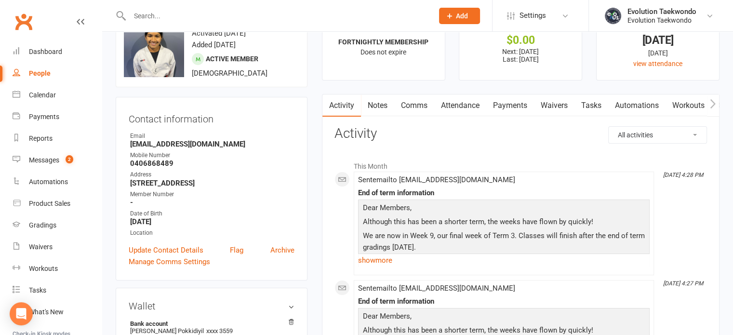
scroll to position [36, 0]
click at [423, 105] on link "Comms" at bounding box center [414, 106] width 40 height 22
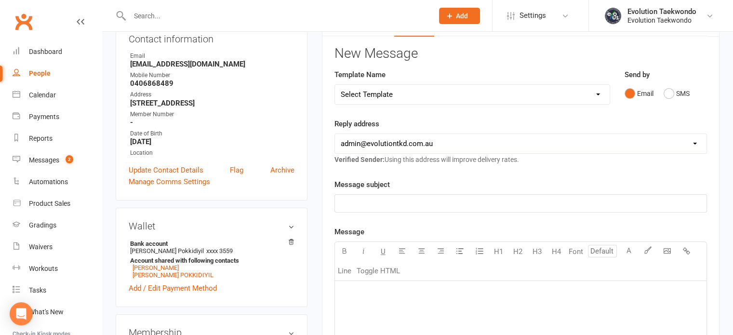
scroll to position [128, 0]
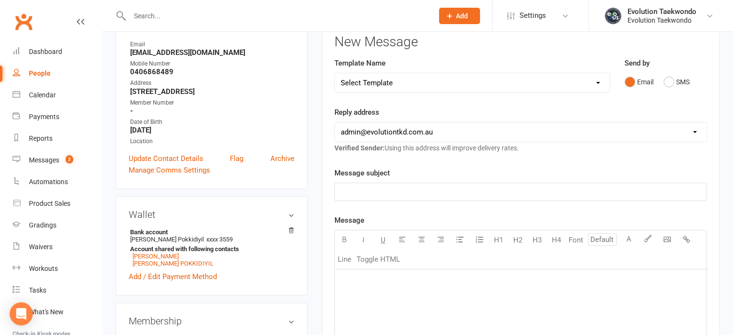
click at [519, 188] on p "﻿" at bounding box center [521, 192] width 360 height 12
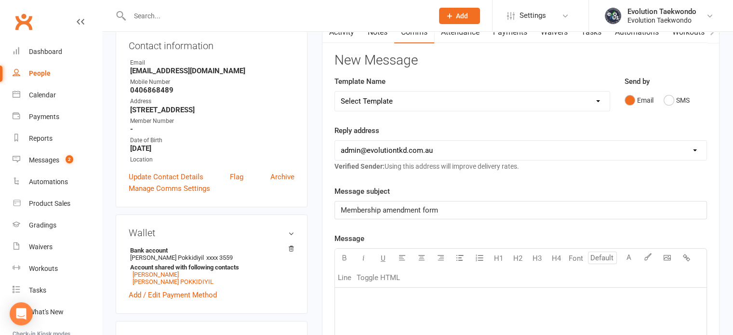
scroll to position [110, 0]
click at [599, 100] on select "Select Template [Email] 3. After complimentary class [Email] 5. MEMBERSHIP INFO…" at bounding box center [472, 101] width 275 height 19
click at [335, 92] on select "Select Template [Email] 3. After complimentary class [Email] 5. MEMBERSHIP INFO…" at bounding box center [472, 101] width 275 height 19
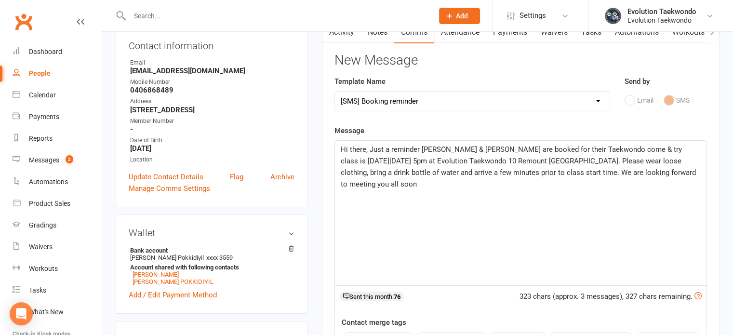
click at [560, 205] on div "Hi there, Just a reminder [PERSON_NAME] & [PERSON_NAME] are booked for their Ta…" at bounding box center [521, 213] width 372 height 145
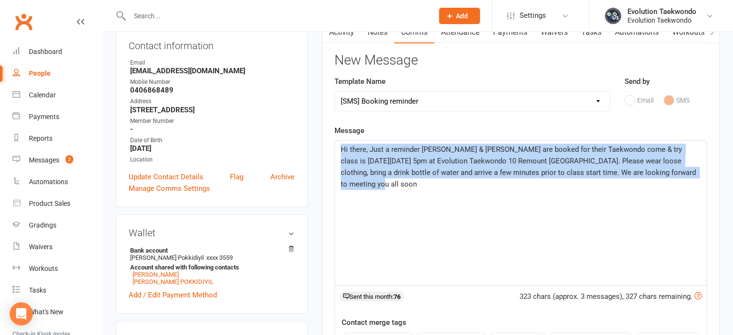
drag, startPoint x: 341, startPoint y: 148, endPoint x: 695, endPoint y: 189, distance: 356.6
click at [695, 189] on div "Hi there, Just a reminder [PERSON_NAME] & [PERSON_NAME] are booked for their Ta…" at bounding box center [521, 213] width 372 height 145
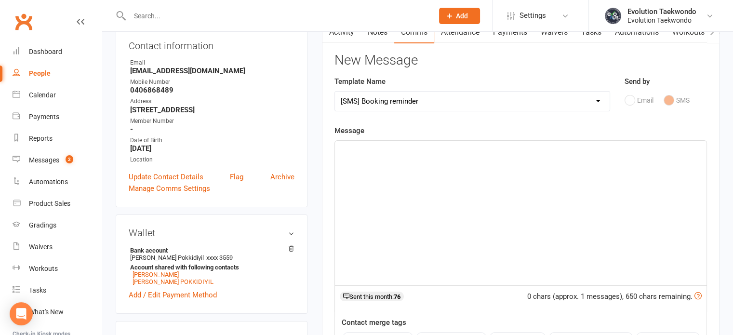
click at [599, 101] on select "Select Template [Email] 3. After complimentary class [Email] 5. MEMBERSHIP INFO…" at bounding box center [472, 101] width 275 height 19
select select "18"
click at [335, 92] on select "Select Template [Email] 3. After complimentary class [Email] 5. MEMBERSHIP INFO…" at bounding box center [472, 101] width 275 height 19
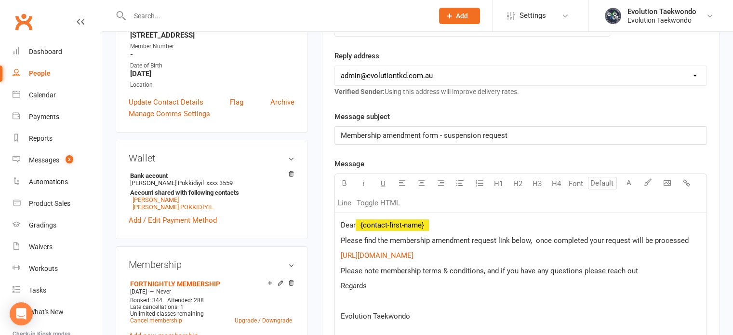
scroll to position [185, 0]
click at [437, 133] on span "Membership amendment form - suspension request" at bounding box center [424, 135] width 167 height 9
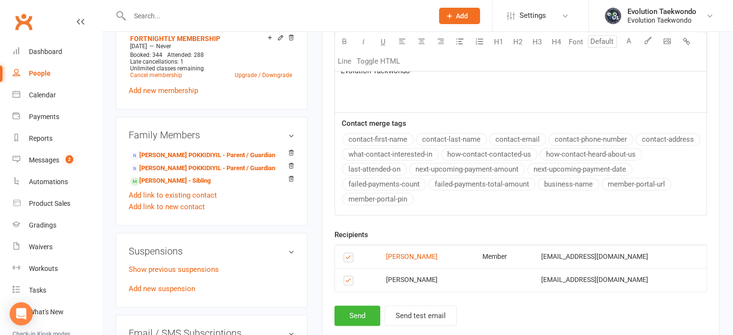
scroll to position [431, 0]
click at [357, 315] on button "Send" at bounding box center [357, 315] width 46 height 20
select select
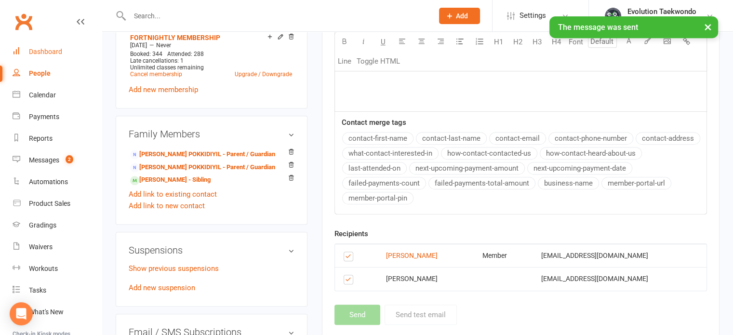
click at [56, 50] on div "Dashboard" at bounding box center [45, 52] width 33 height 8
